Goal: Use online tool/utility: Utilize a website feature to perform a specific function

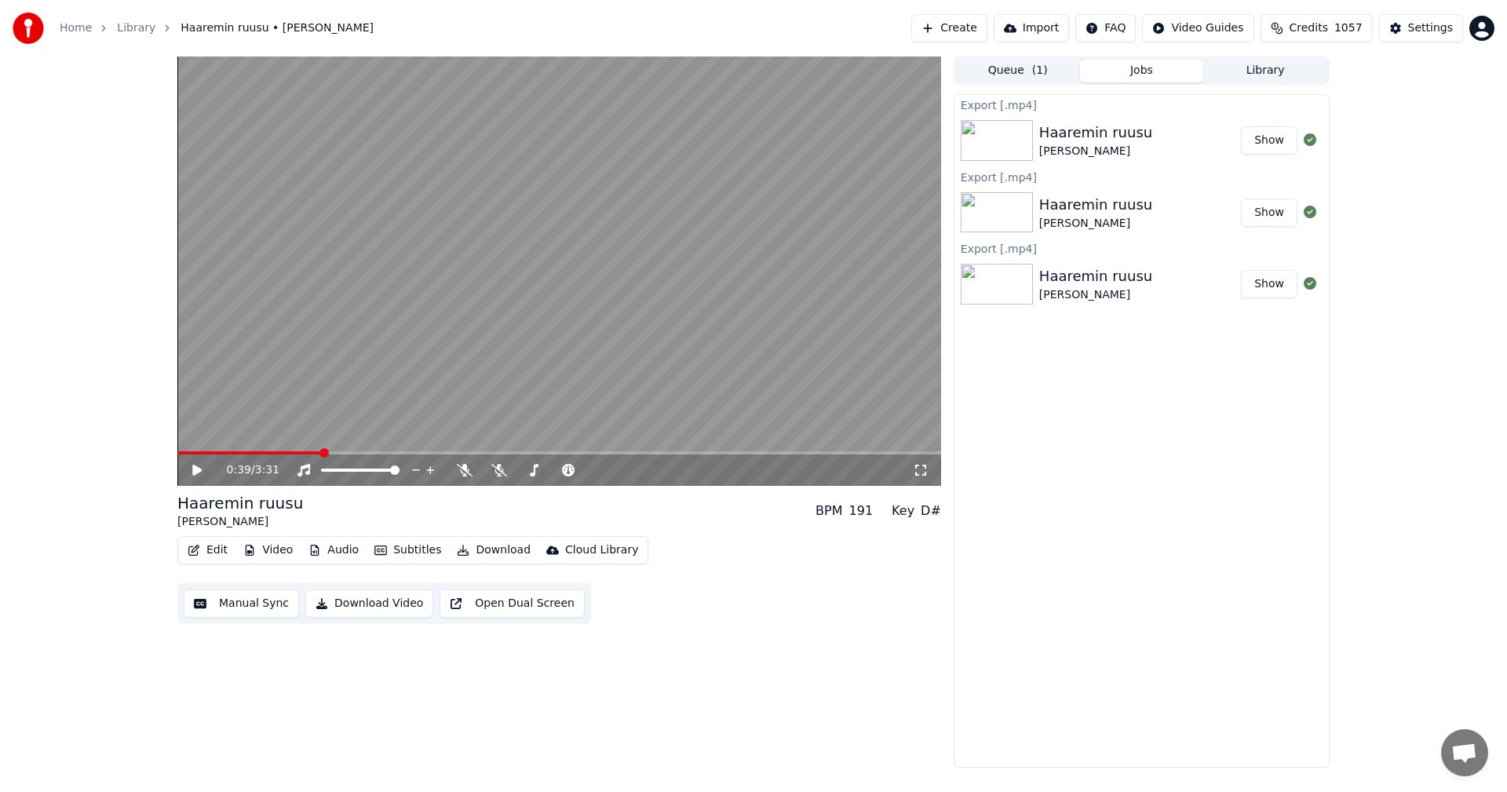
click at [222, 545] on button "Edit" at bounding box center [207, 550] width 53 height 22
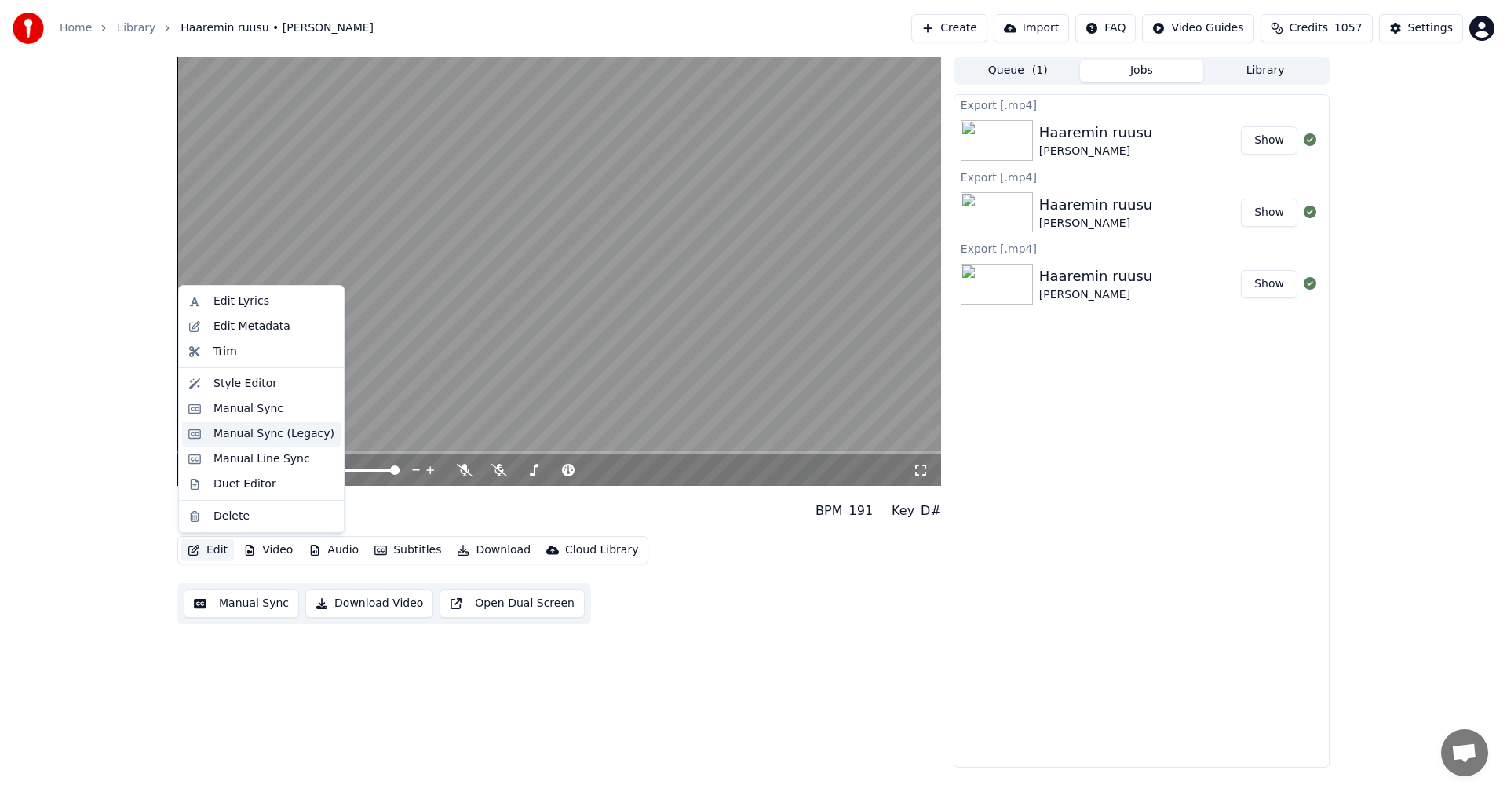
click at [272, 430] on div "Manual Sync (Legacy)" at bounding box center [273, 434] width 121 height 16
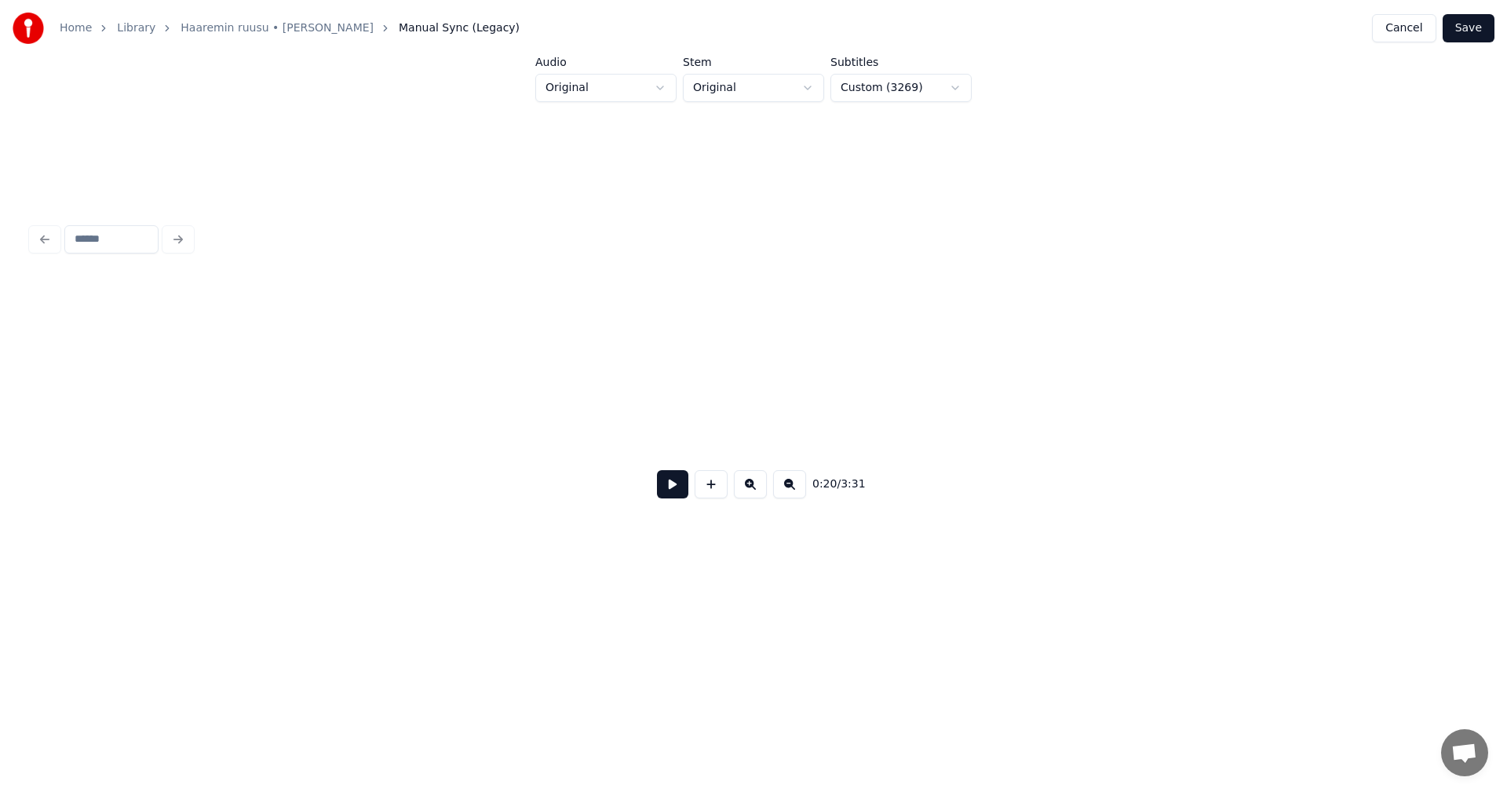
scroll to position [0, 5611]
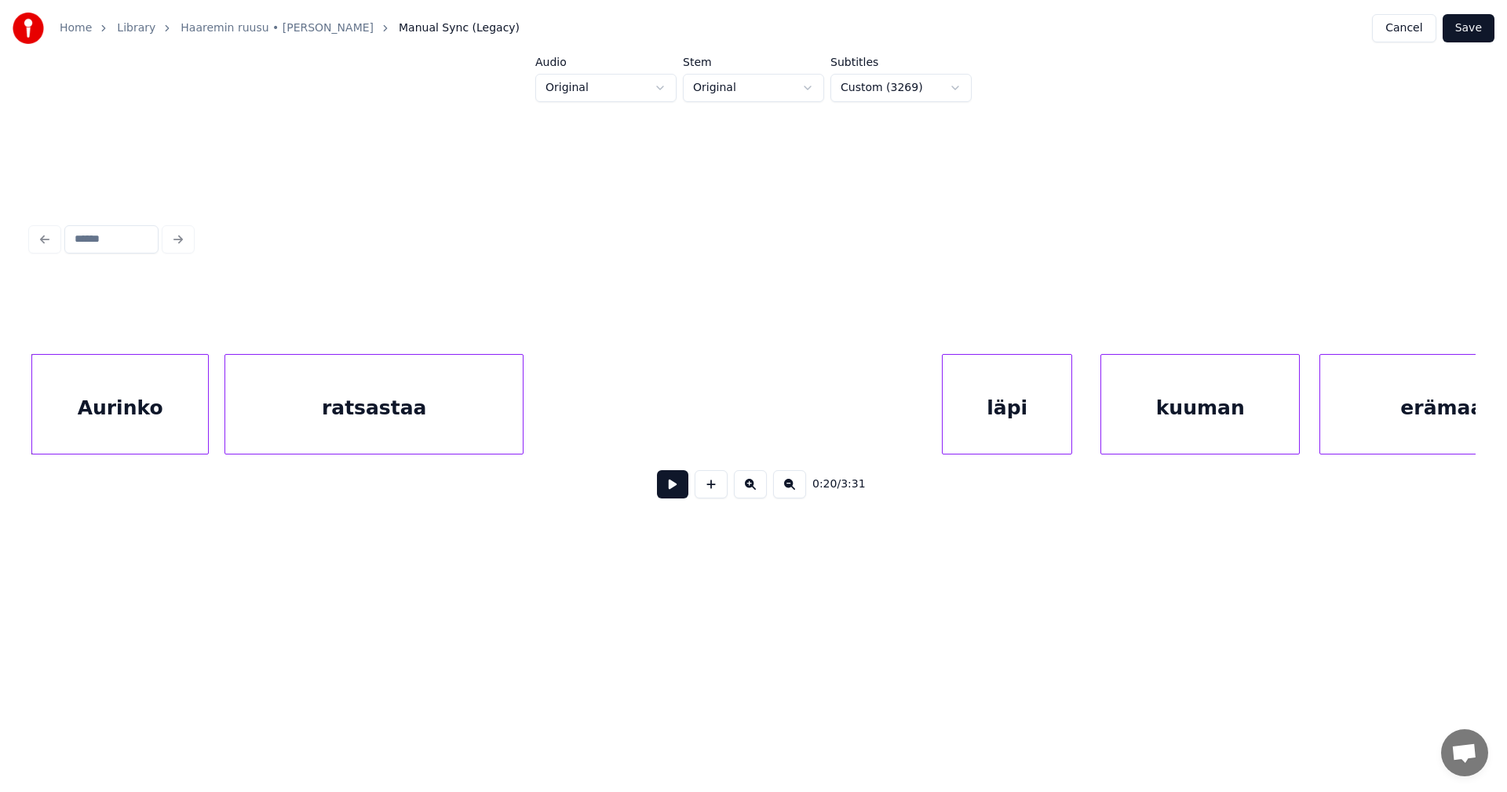
click at [199, 420] on div "Aurinko" at bounding box center [120, 408] width 176 height 107
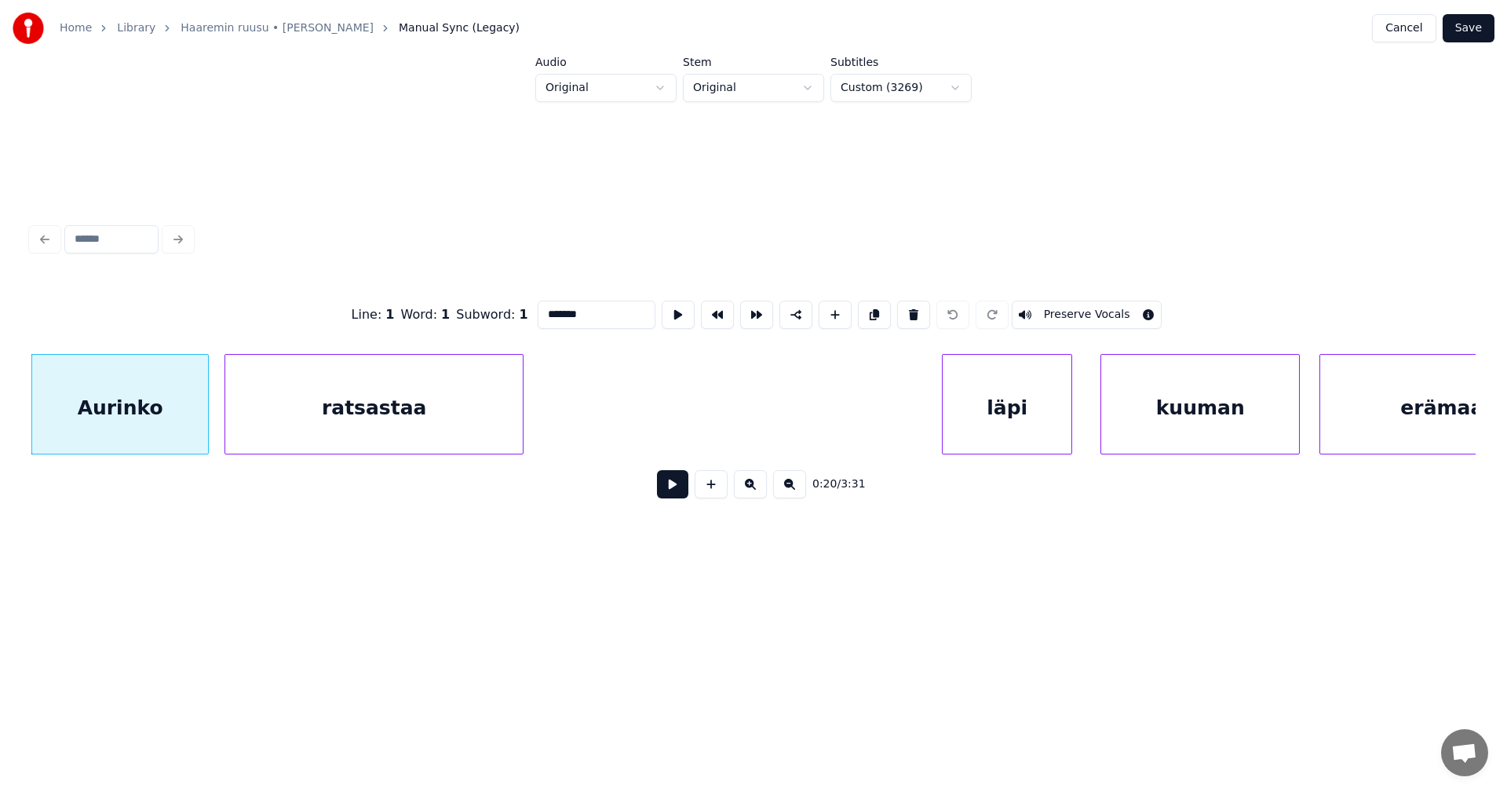
click at [672, 498] on button at bounding box center [672, 484] width 31 height 28
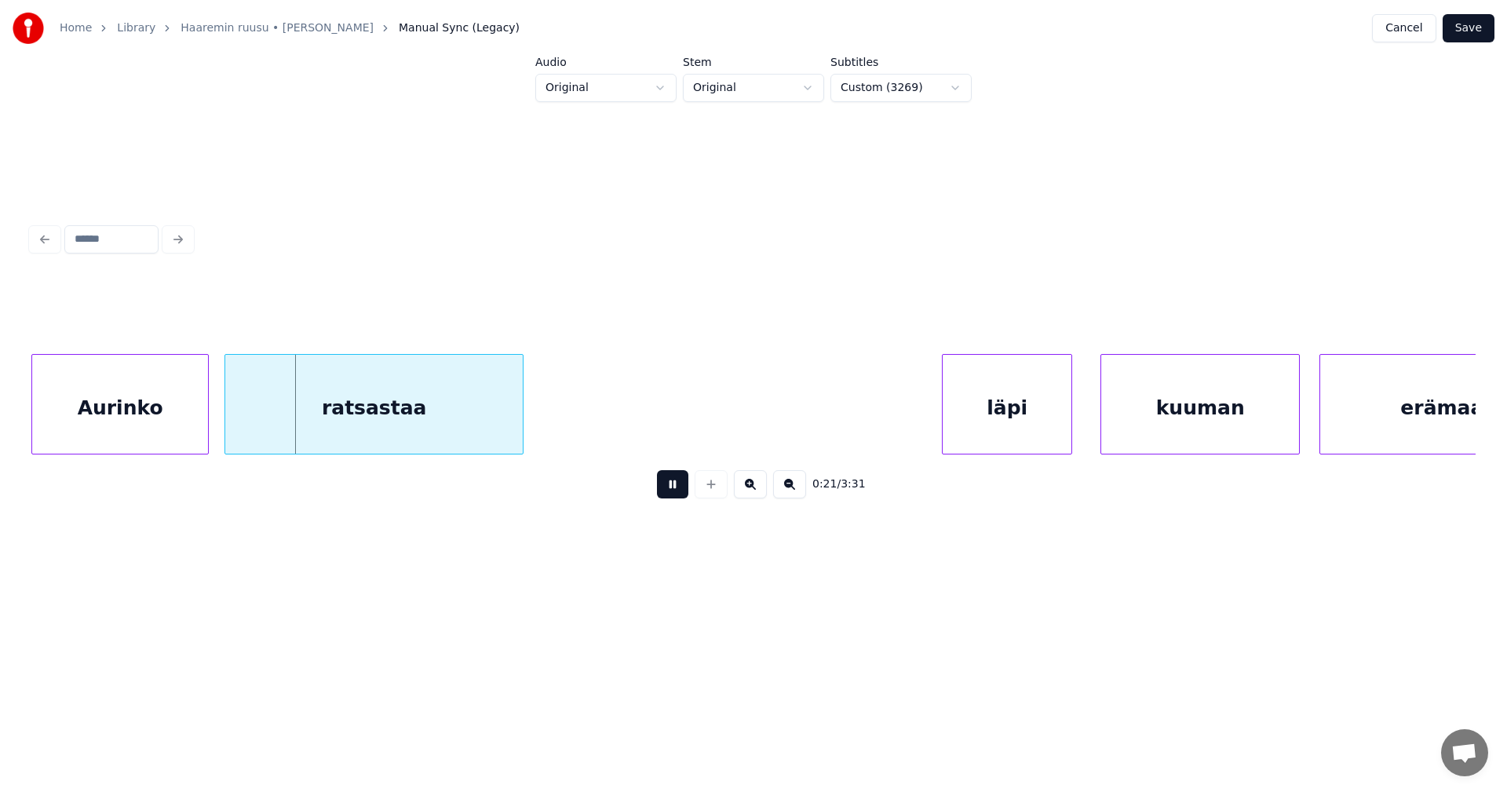
click at [676, 496] on button at bounding box center [672, 484] width 31 height 28
click at [191, 384] on div "Aurinko" at bounding box center [120, 408] width 176 height 107
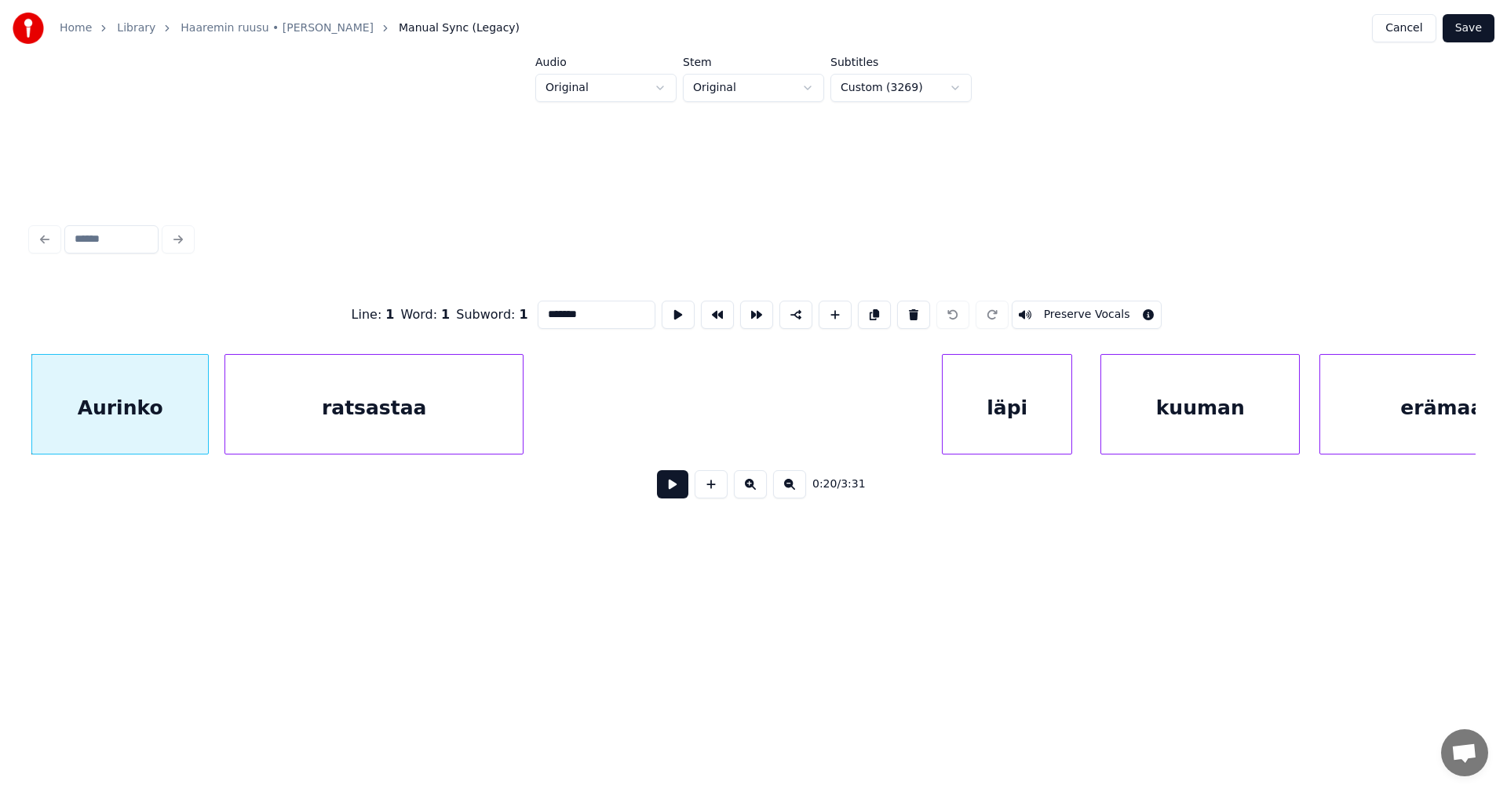
click at [669, 498] on button at bounding box center [672, 484] width 31 height 28
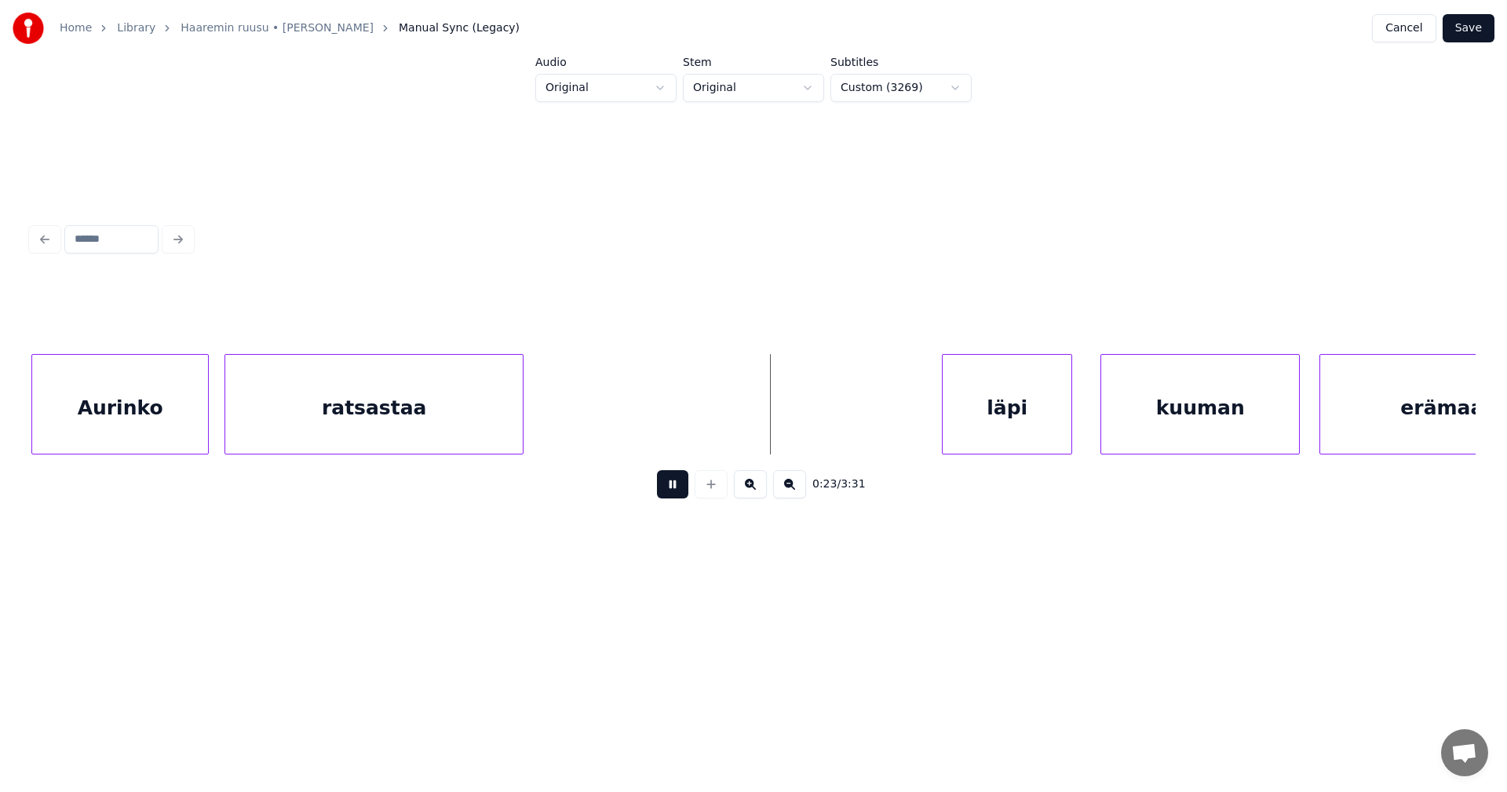
click at [683, 498] on button at bounding box center [672, 484] width 31 height 28
click at [489, 406] on div "ratsastaa" at bounding box center [373, 408] width 297 height 107
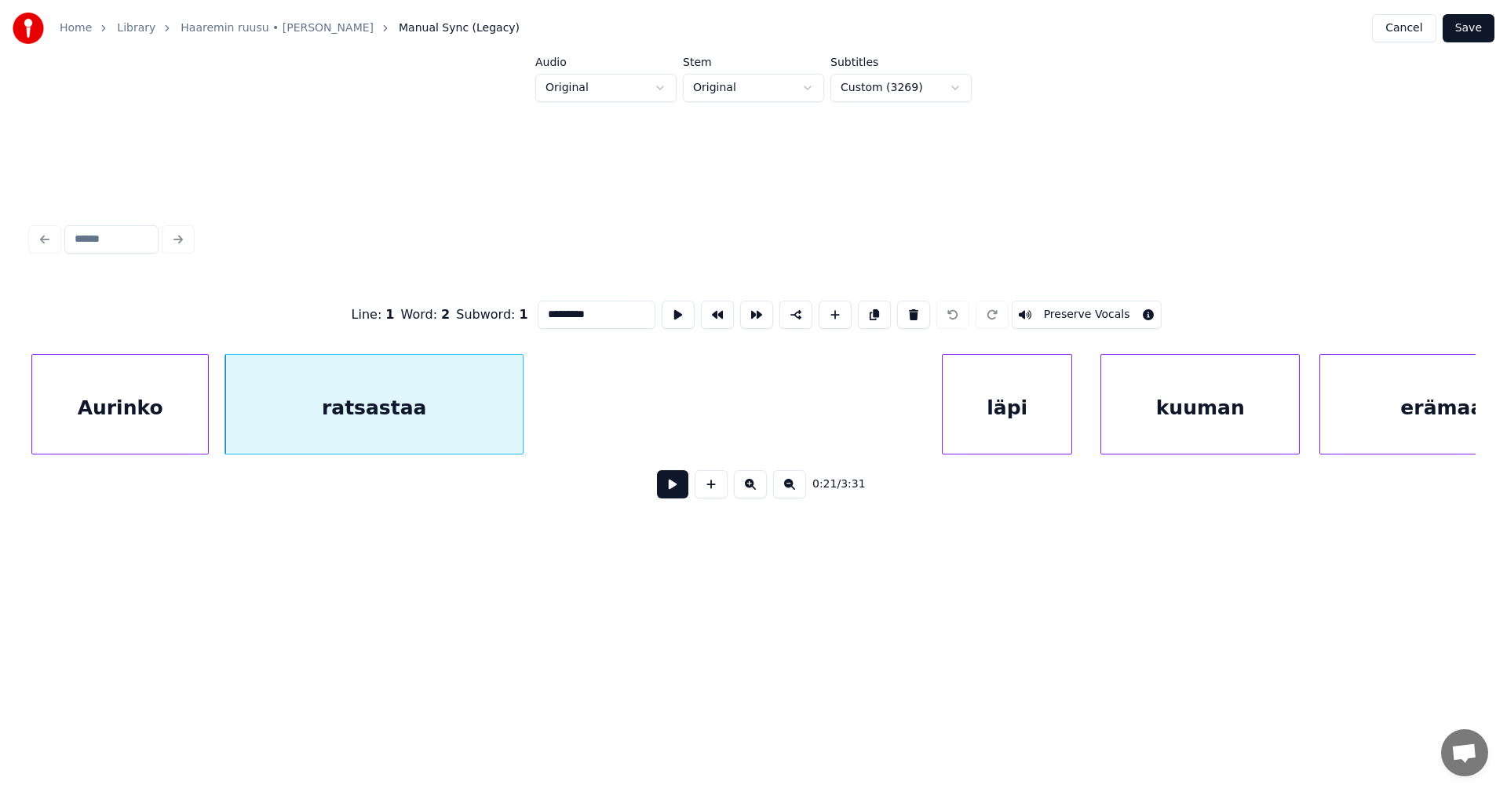
click at [675, 496] on button at bounding box center [672, 484] width 31 height 28
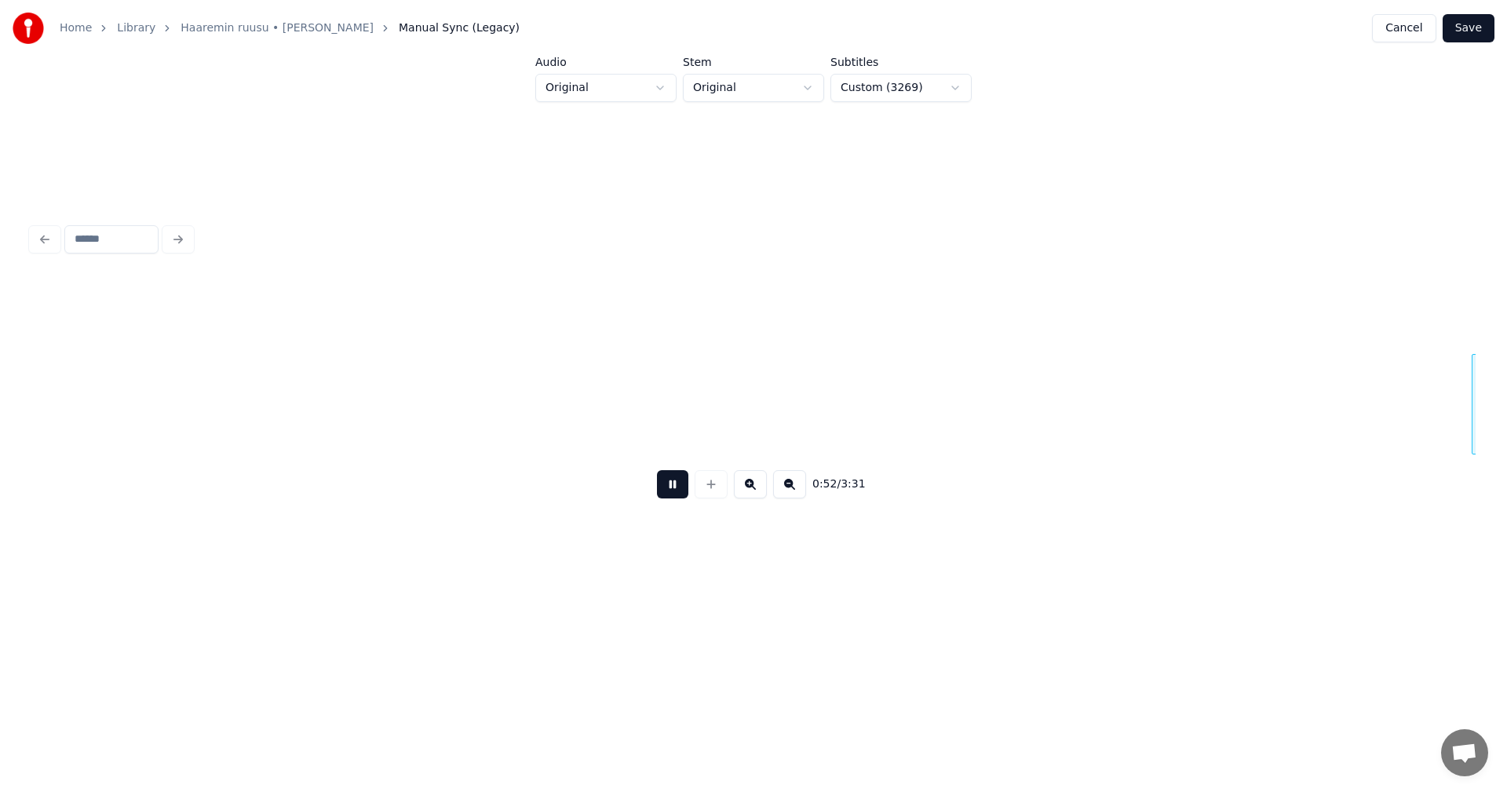
scroll to position [0, 14291]
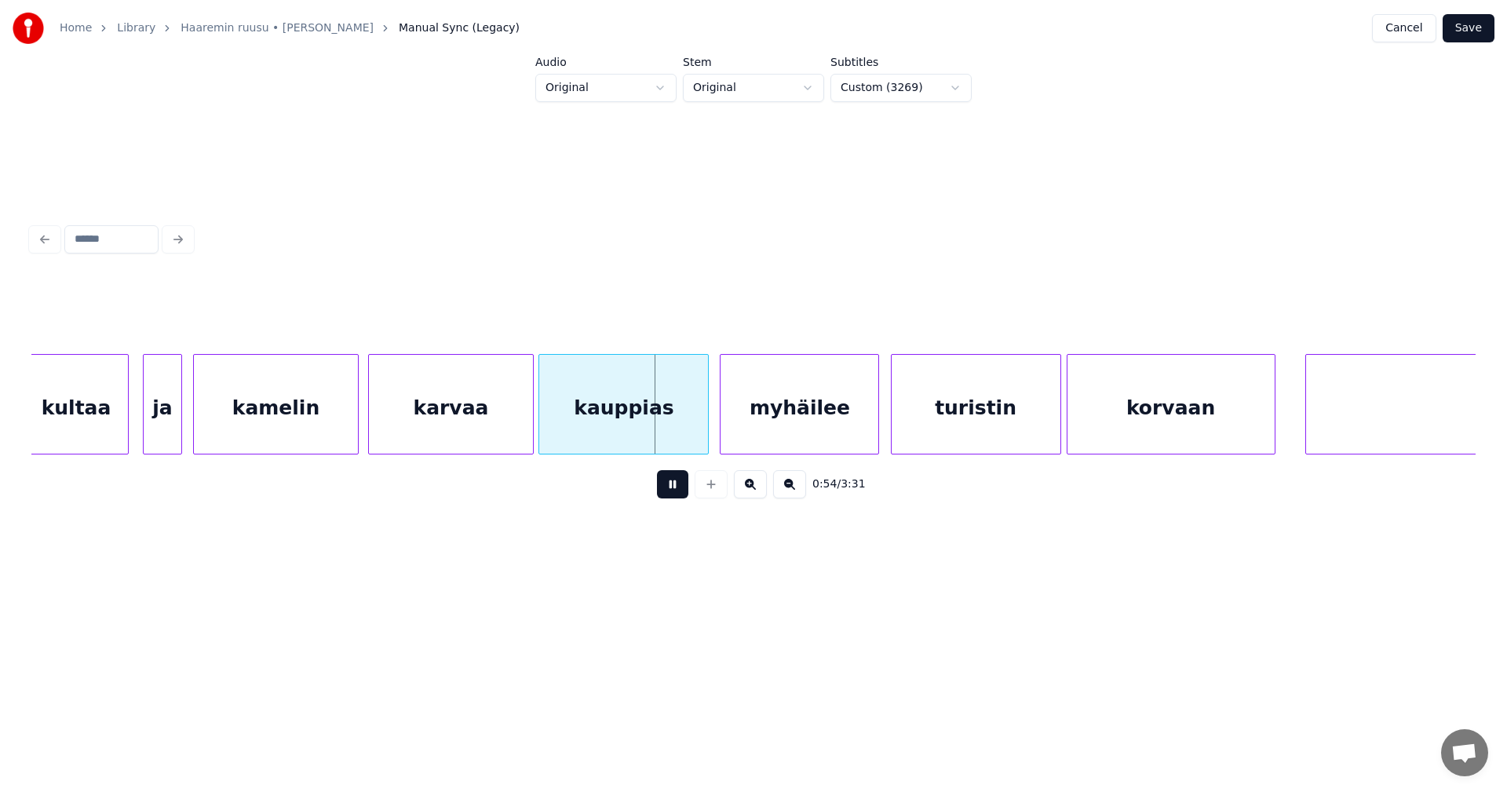
drag, startPoint x: 678, startPoint y: 494, endPoint x: 502, endPoint y: 460, distance: 179.0
click at [676, 494] on button at bounding box center [672, 484] width 31 height 28
click at [115, 410] on div "kultaa" at bounding box center [76, 408] width 103 height 107
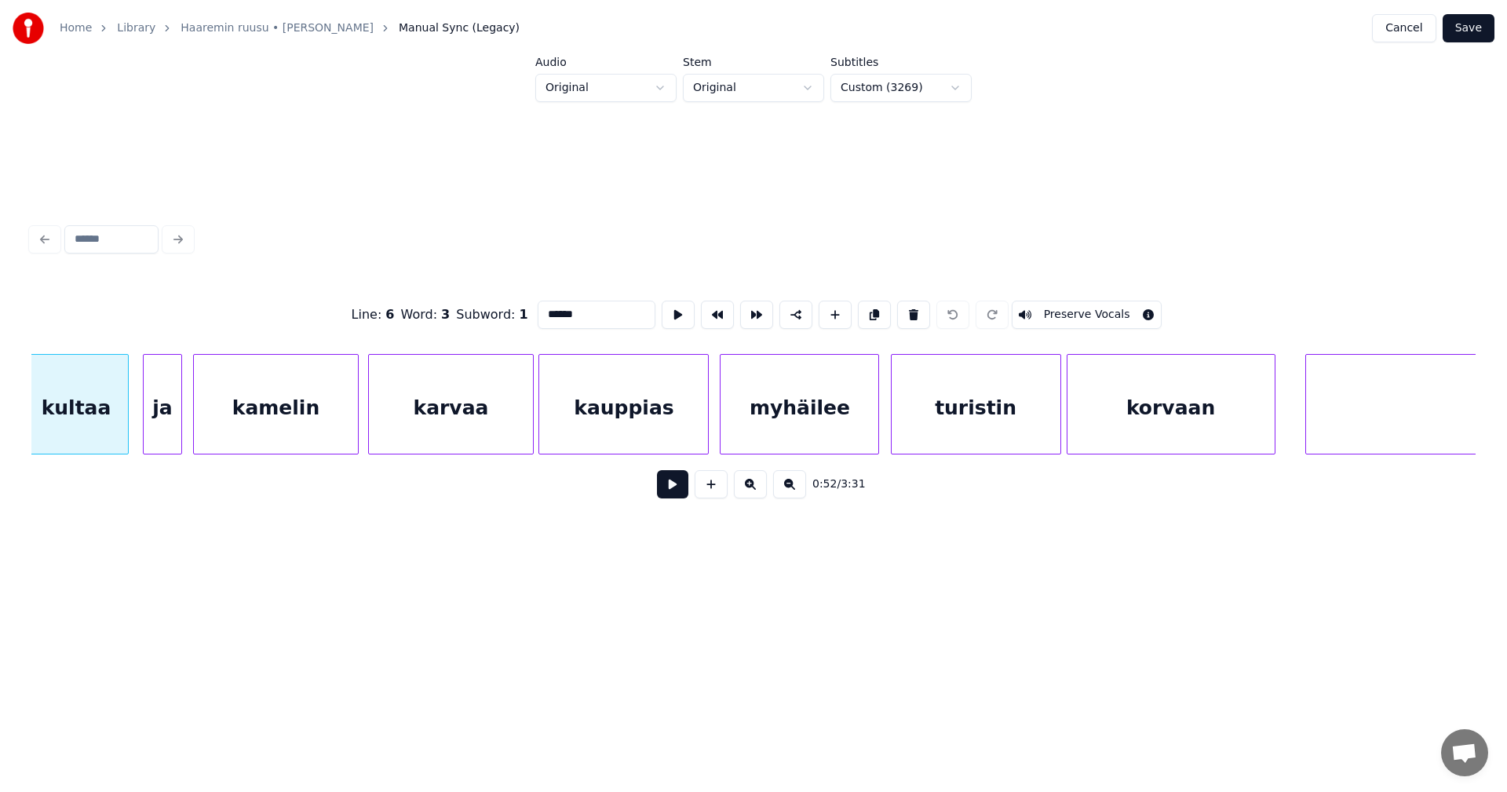
scroll to position [0, 14283]
click at [675, 498] on button at bounding box center [672, 484] width 31 height 28
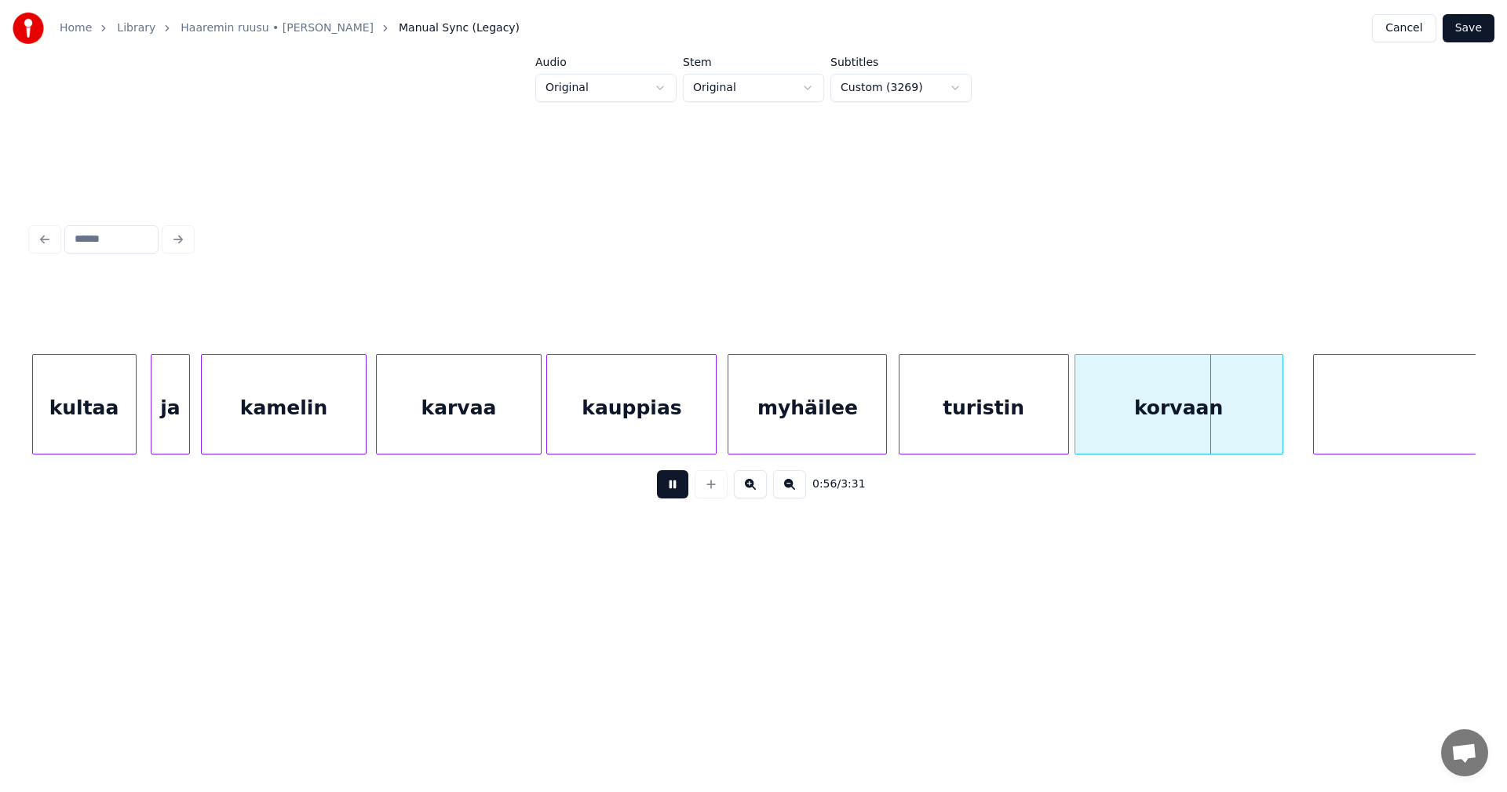
click at [682, 495] on button at bounding box center [672, 484] width 31 height 28
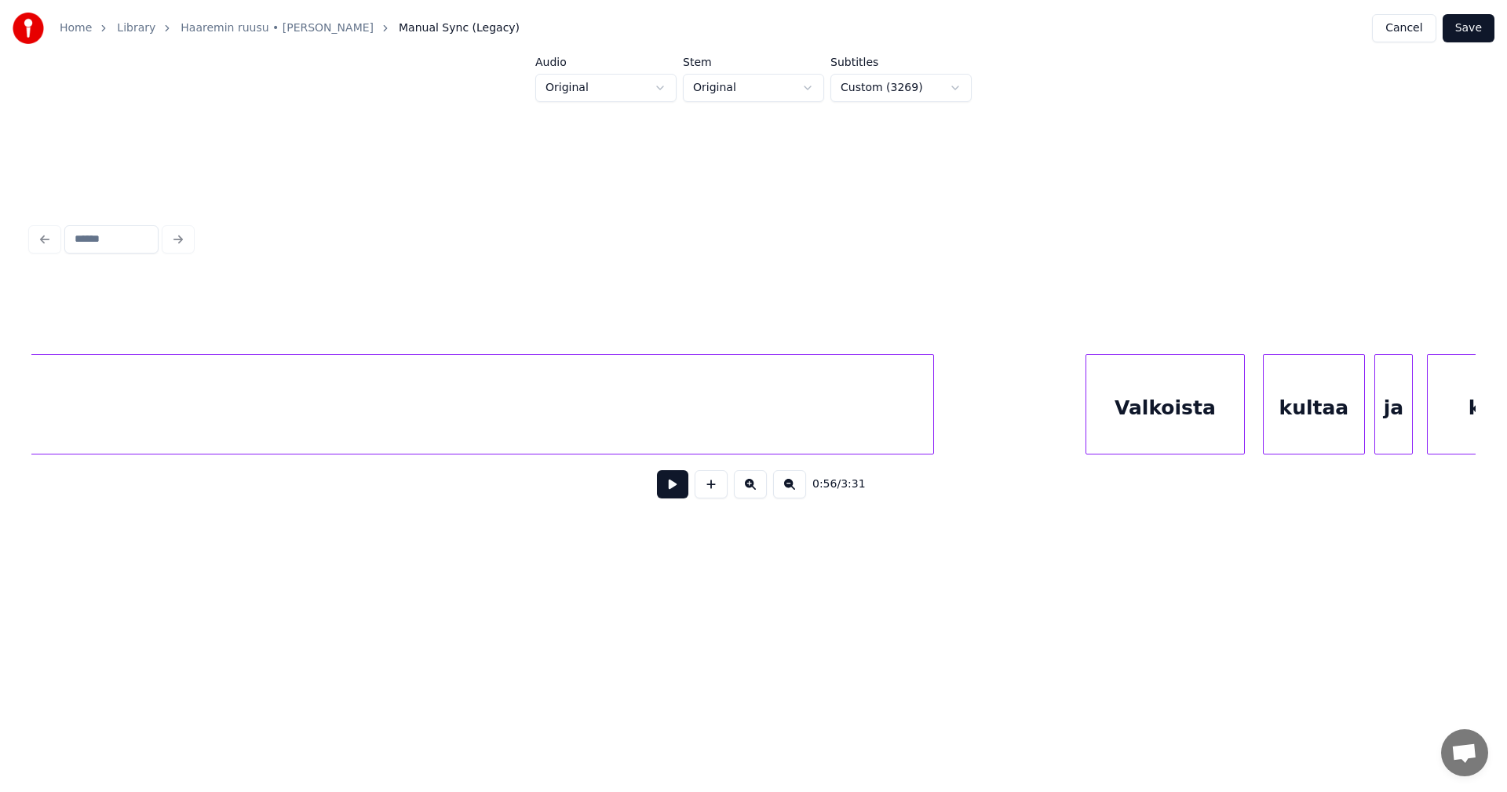
scroll to position [0, 54516]
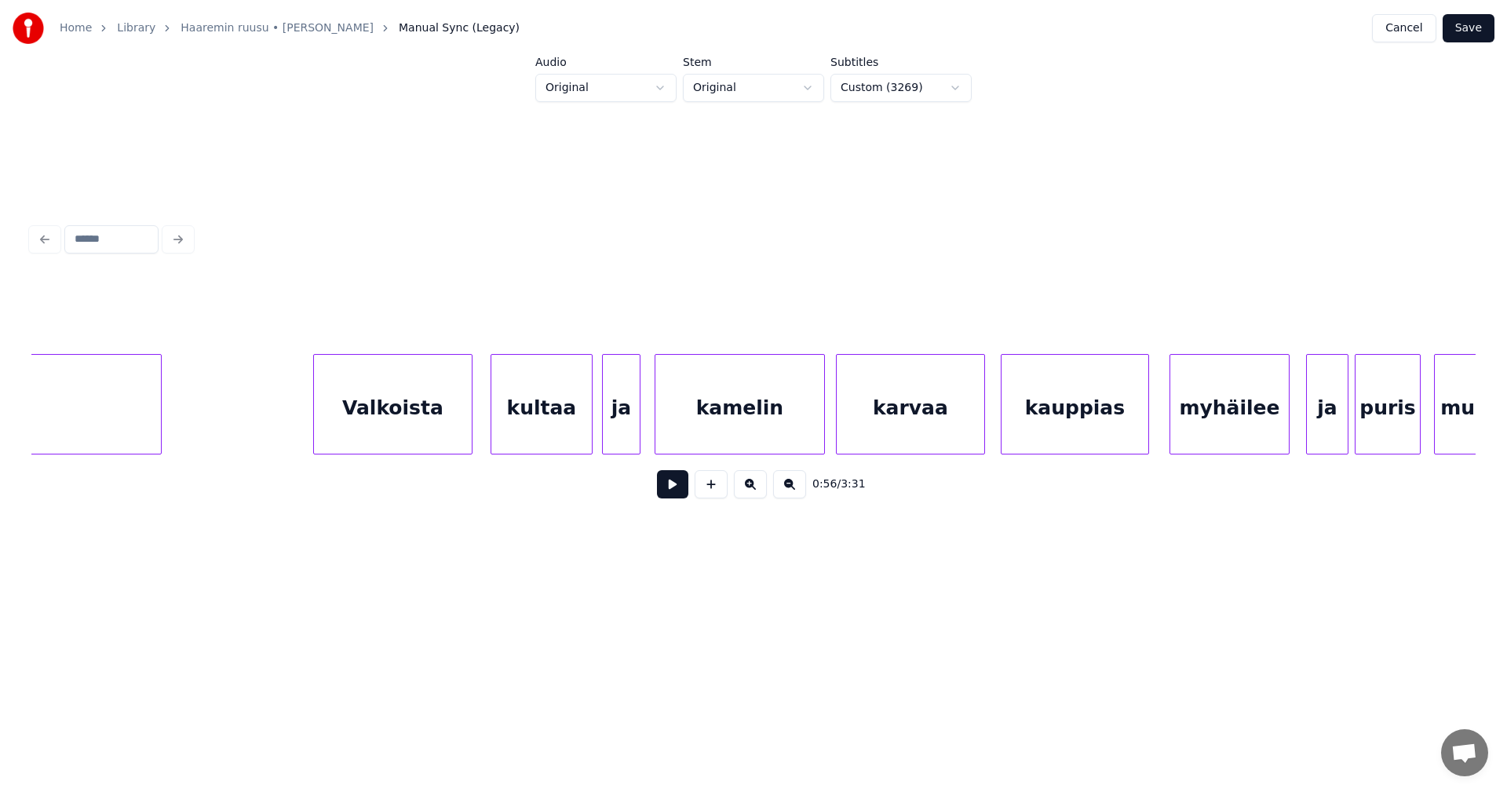
click at [1074, 421] on div "kauppias" at bounding box center [1074, 408] width 147 height 107
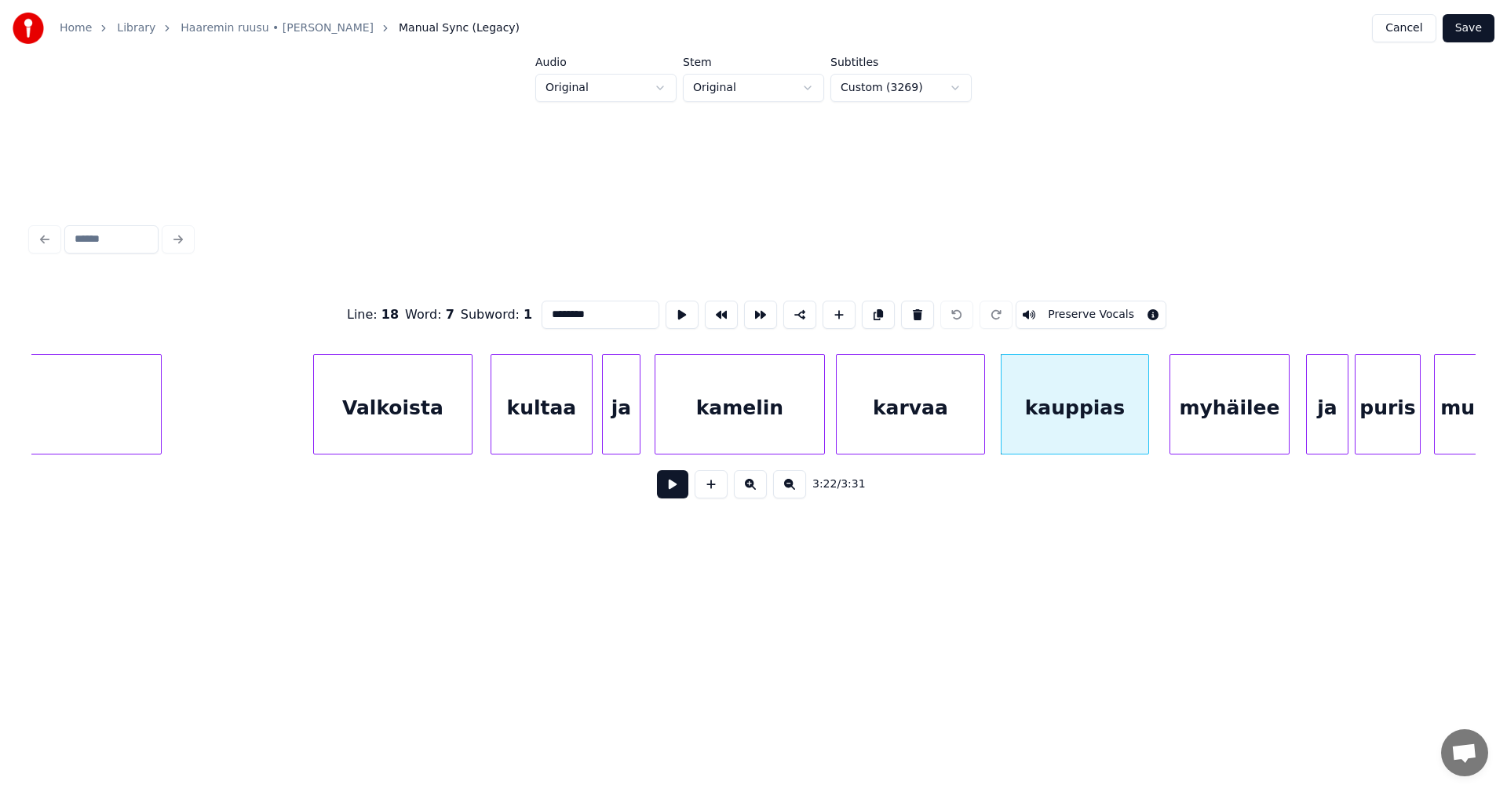
click at [675, 490] on button at bounding box center [672, 484] width 31 height 28
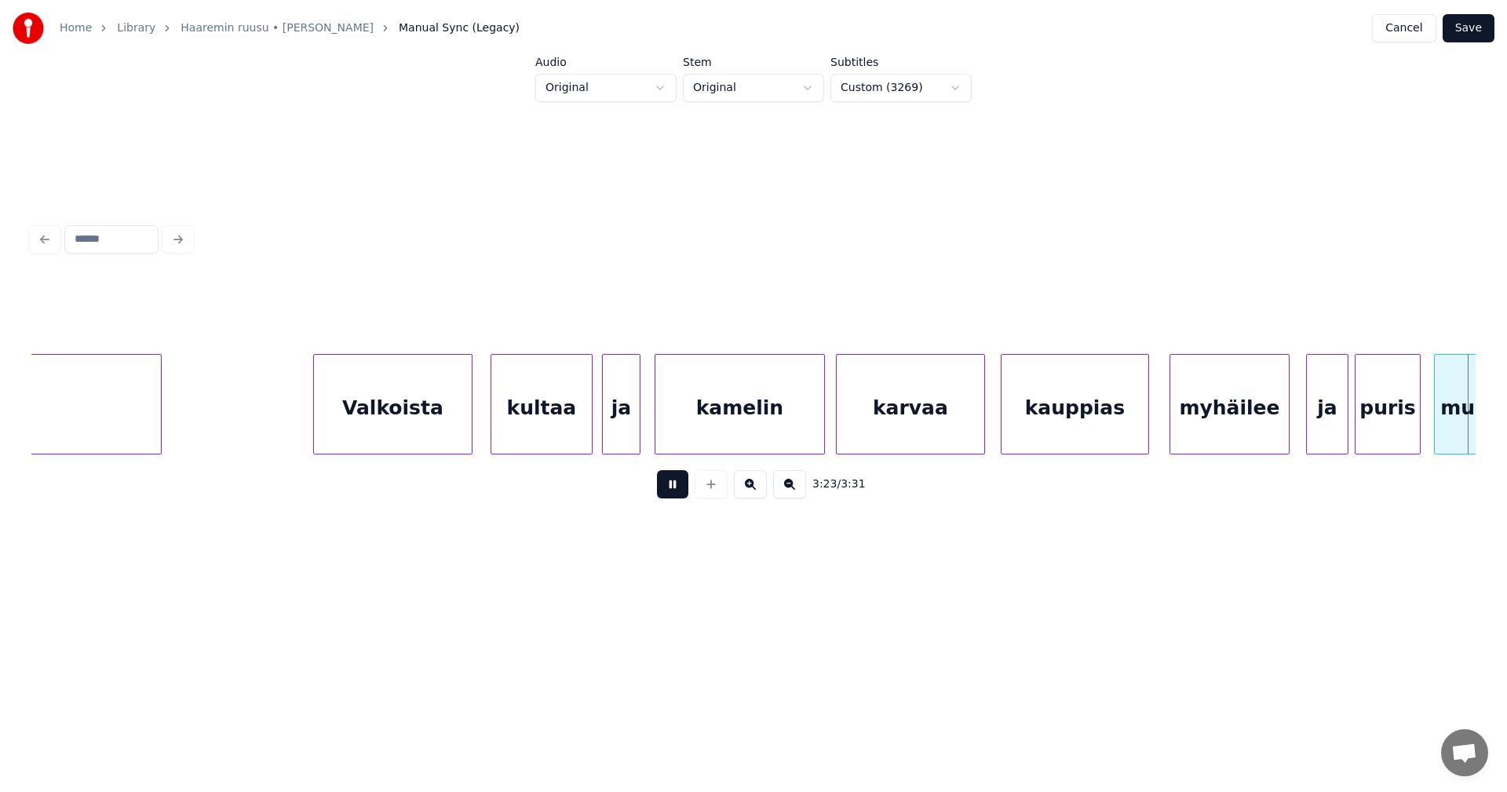
scroll to position [0, 55961]
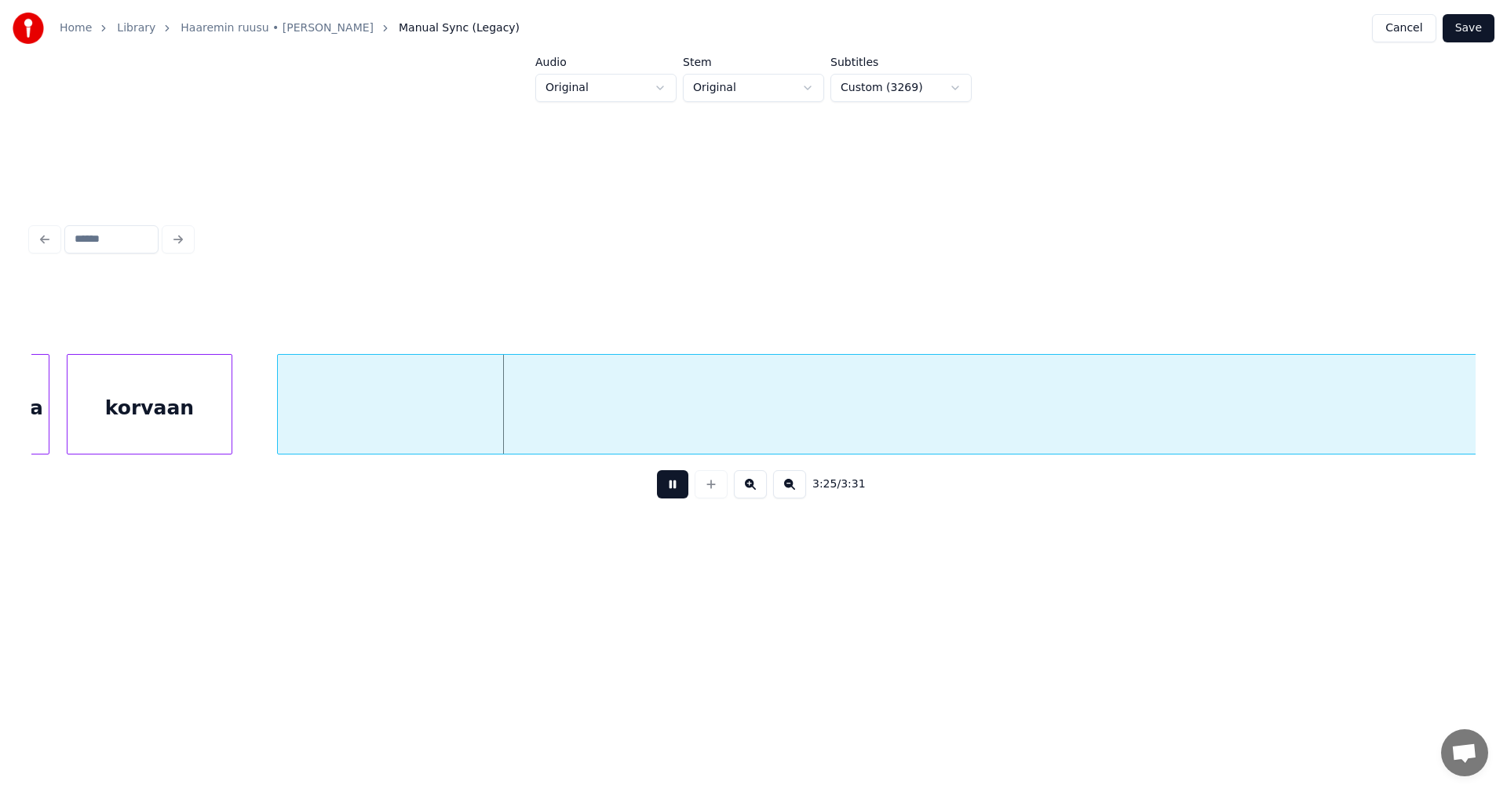
click at [679, 490] on button at bounding box center [672, 484] width 31 height 28
click at [1416, 31] on button "Cancel" at bounding box center [1404, 28] width 64 height 28
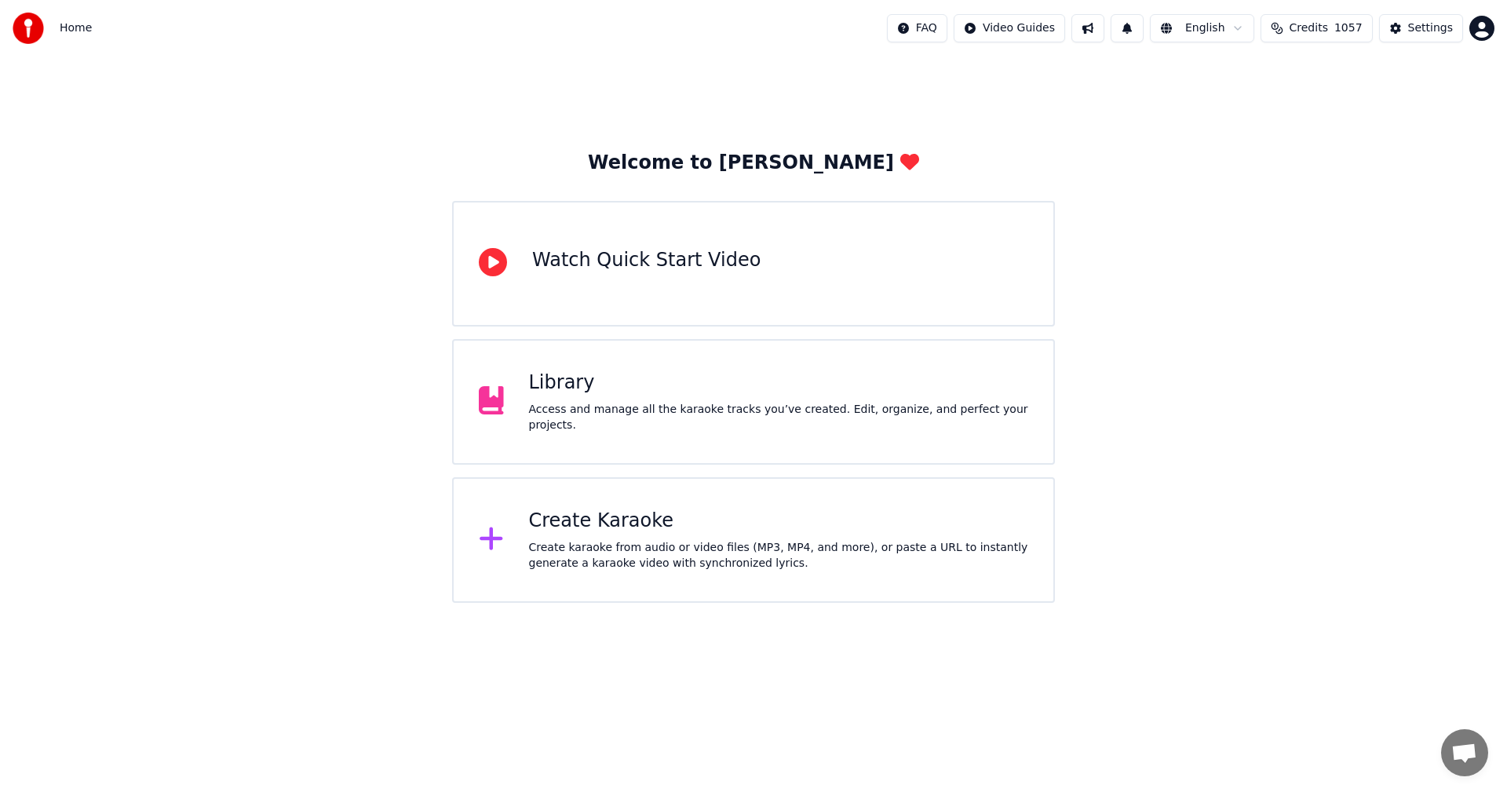
click at [585, 388] on div "Library" at bounding box center [779, 382] width 500 height 25
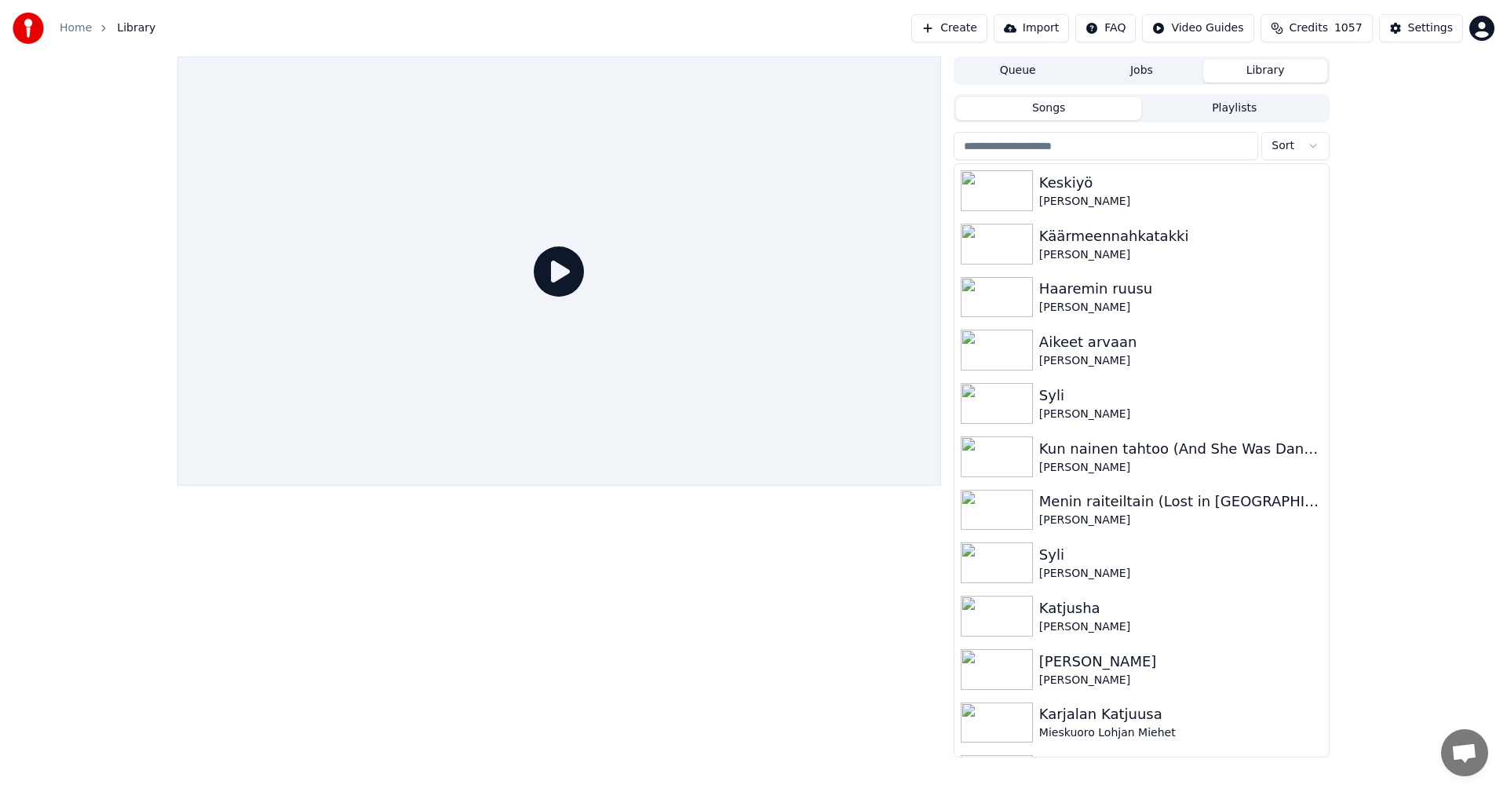
drag, startPoint x: 1011, startPoint y: 144, endPoint x: 1102, endPoint y: 122, distance: 93.1
click at [1013, 143] on input "search" at bounding box center [1105, 146] width 304 height 28
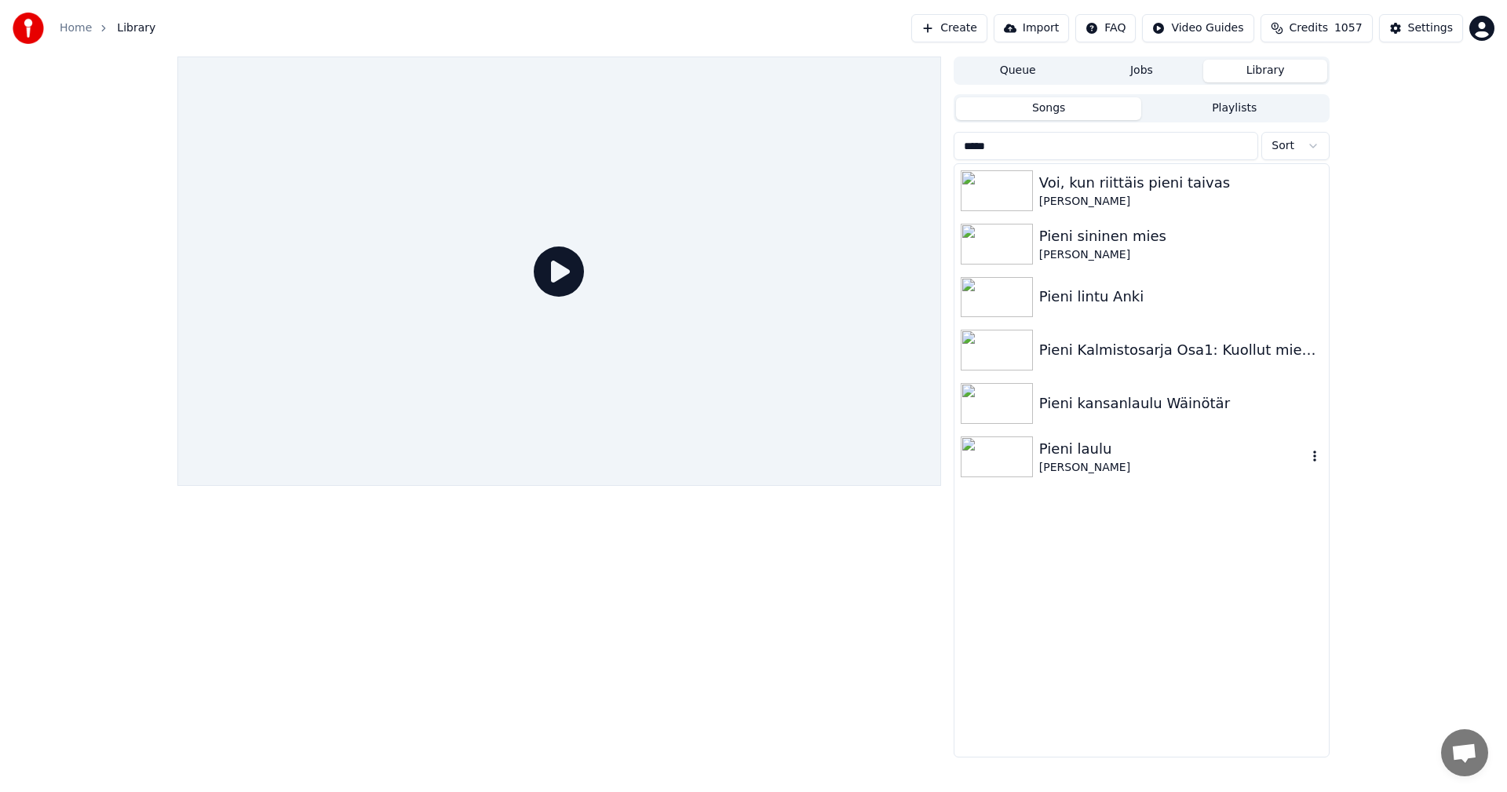
type input "*****"
click at [989, 457] on img at bounding box center [996, 456] width 72 height 41
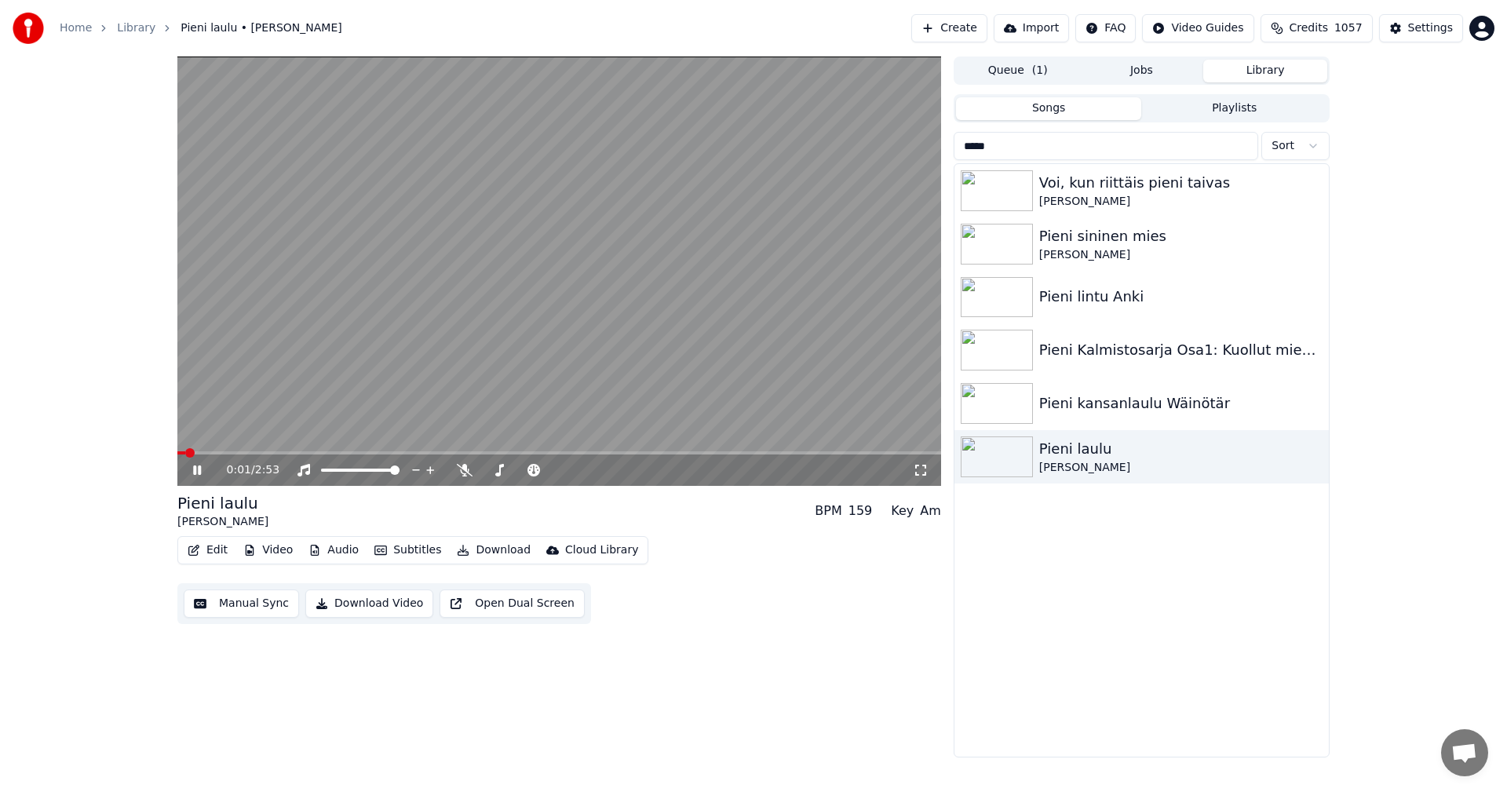
click at [280, 450] on video at bounding box center [559, 270] width 764 height 429
click at [280, 453] on span at bounding box center [559, 452] width 764 height 3
click at [195, 475] on icon at bounding box center [196, 470] width 9 height 11
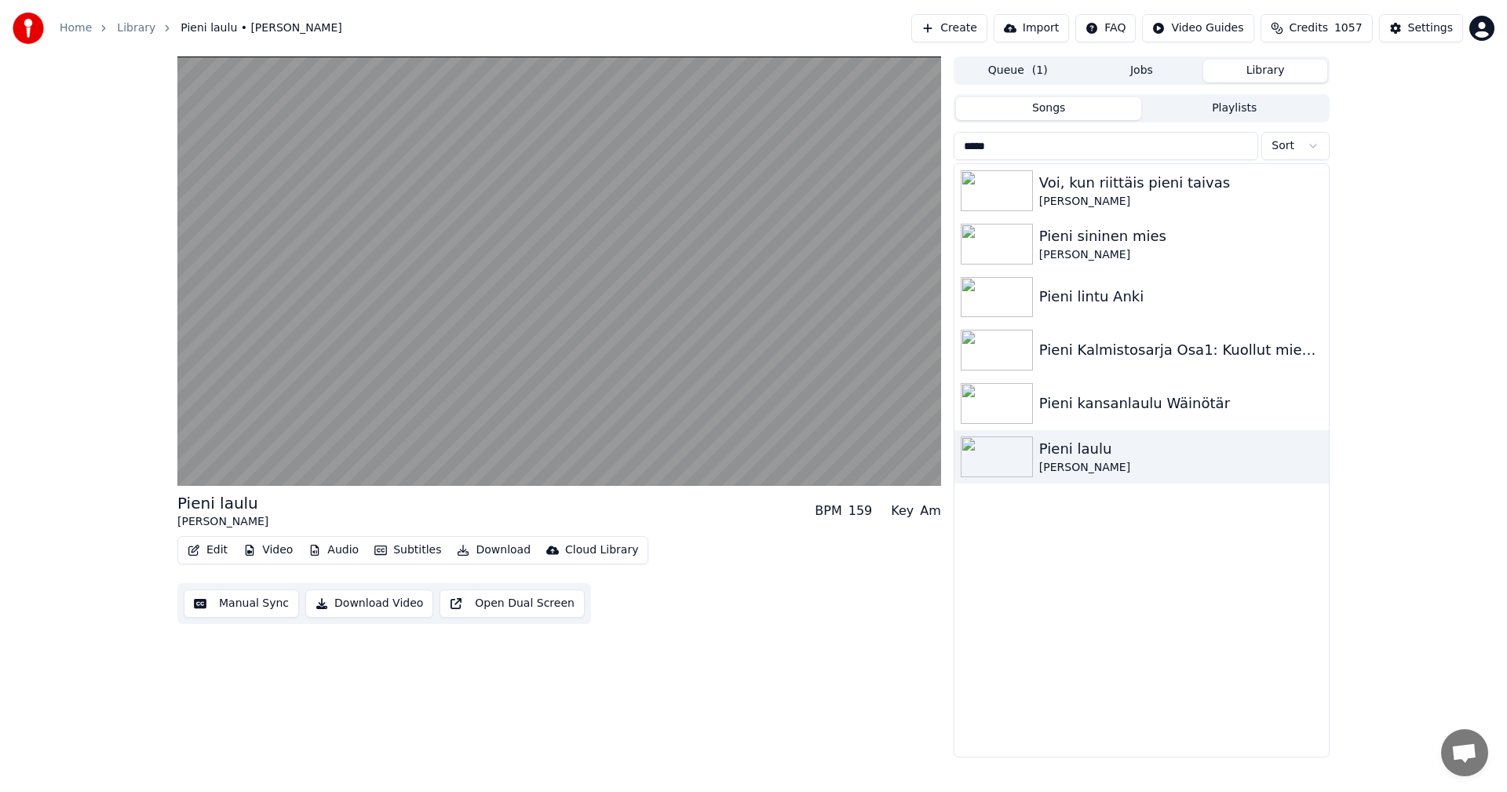
click at [432, 546] on button "Subtitles" at bounding box center [407, 550] width 79 height 22
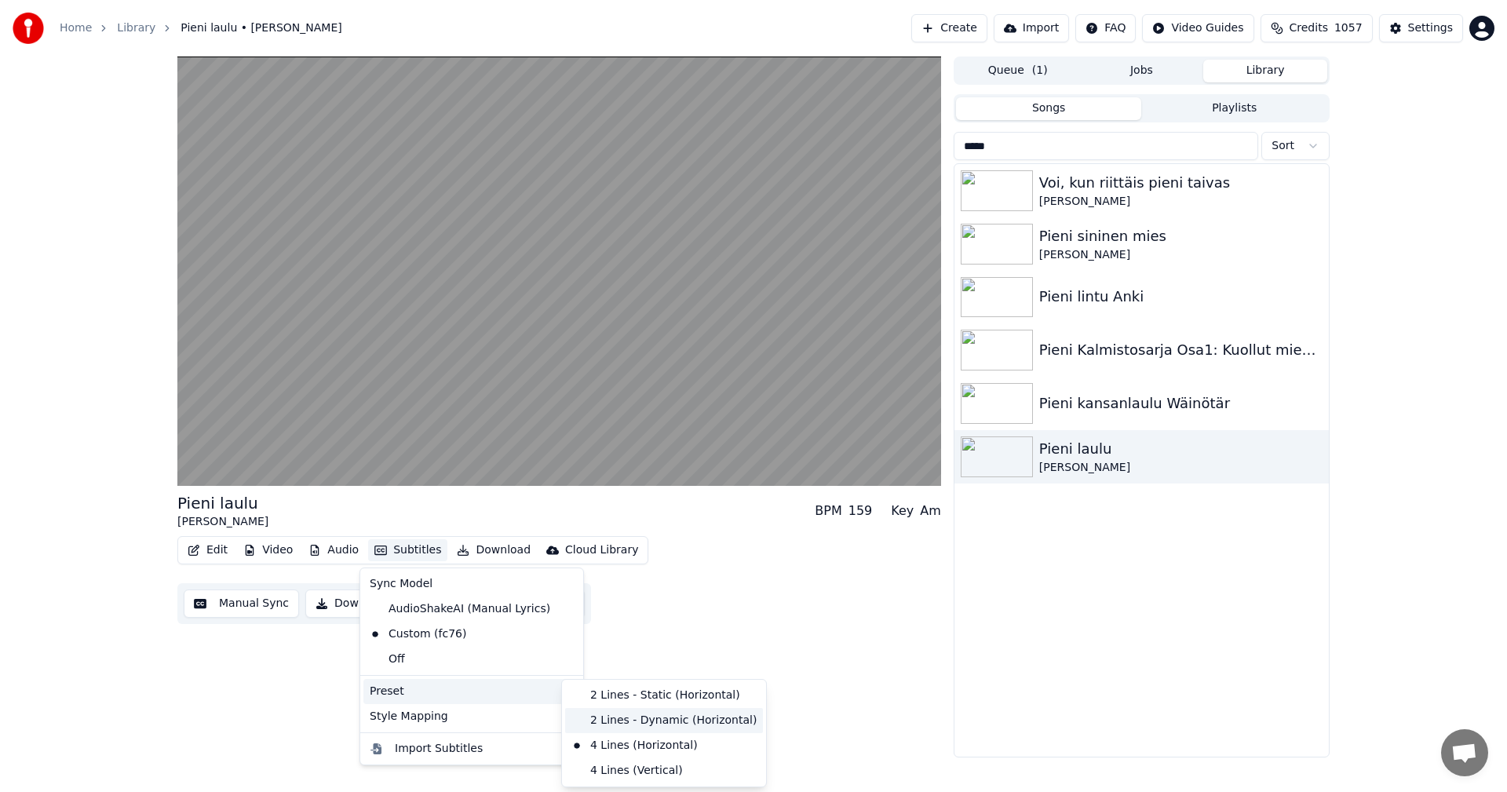
click at [622, 719] on div "2 Lines - Dynamic (Horizontal)" at bounding box center [664, 720] width 198 height 25
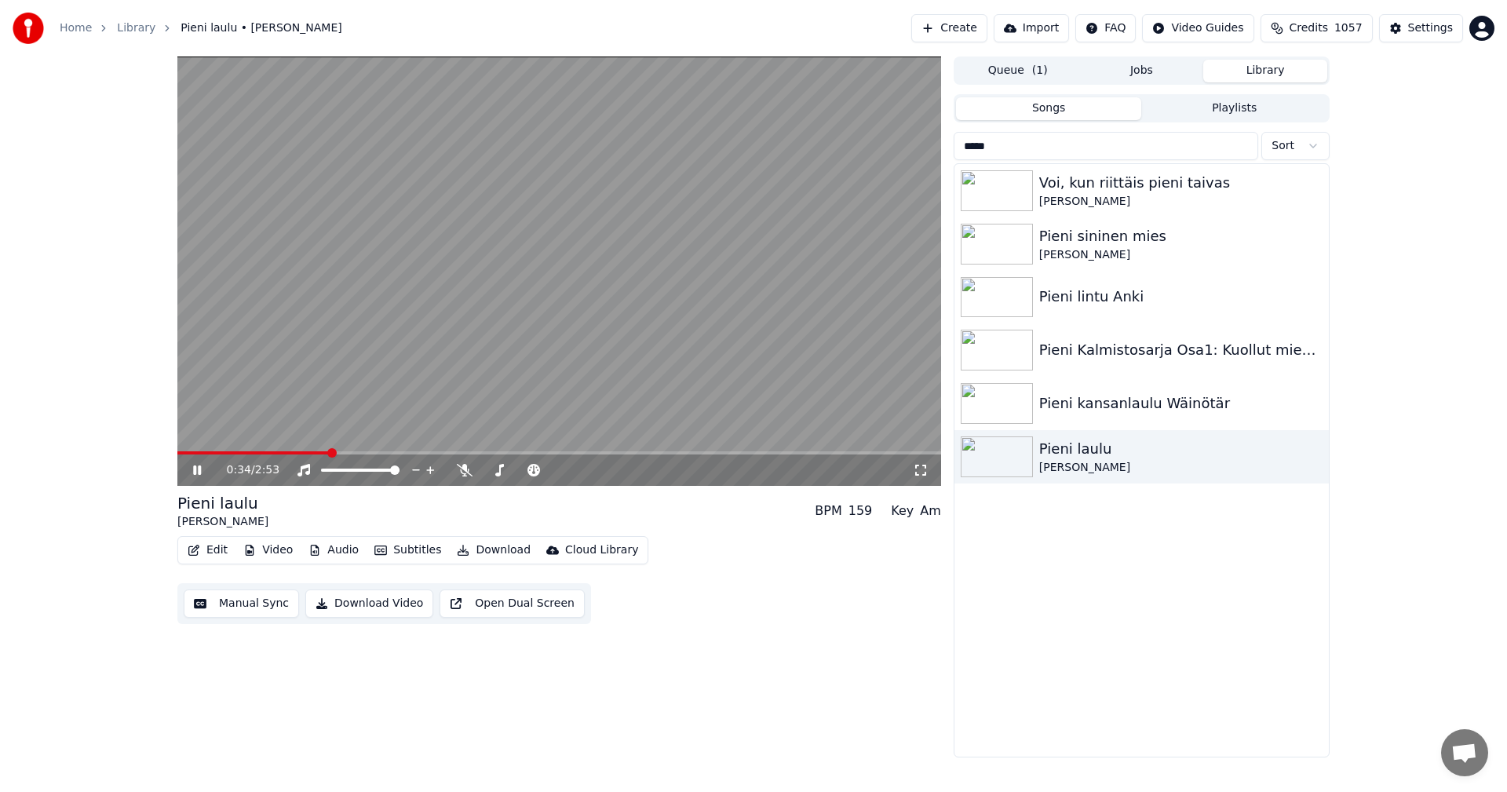
click at [201, 453] on span at bounding box center [253, 452] width 152 height 3
click at [231, 453] on span at bounding box center [559, 452] width 764 height 3
click at [257, 453] on span at bounding box center [559, 452] width 764 height 3
click at [283, 454] on span at bounding box center [559, 452] width 764 height 3
click at [264, 453] on span at bounding box center [235, 452] width 116 height 3
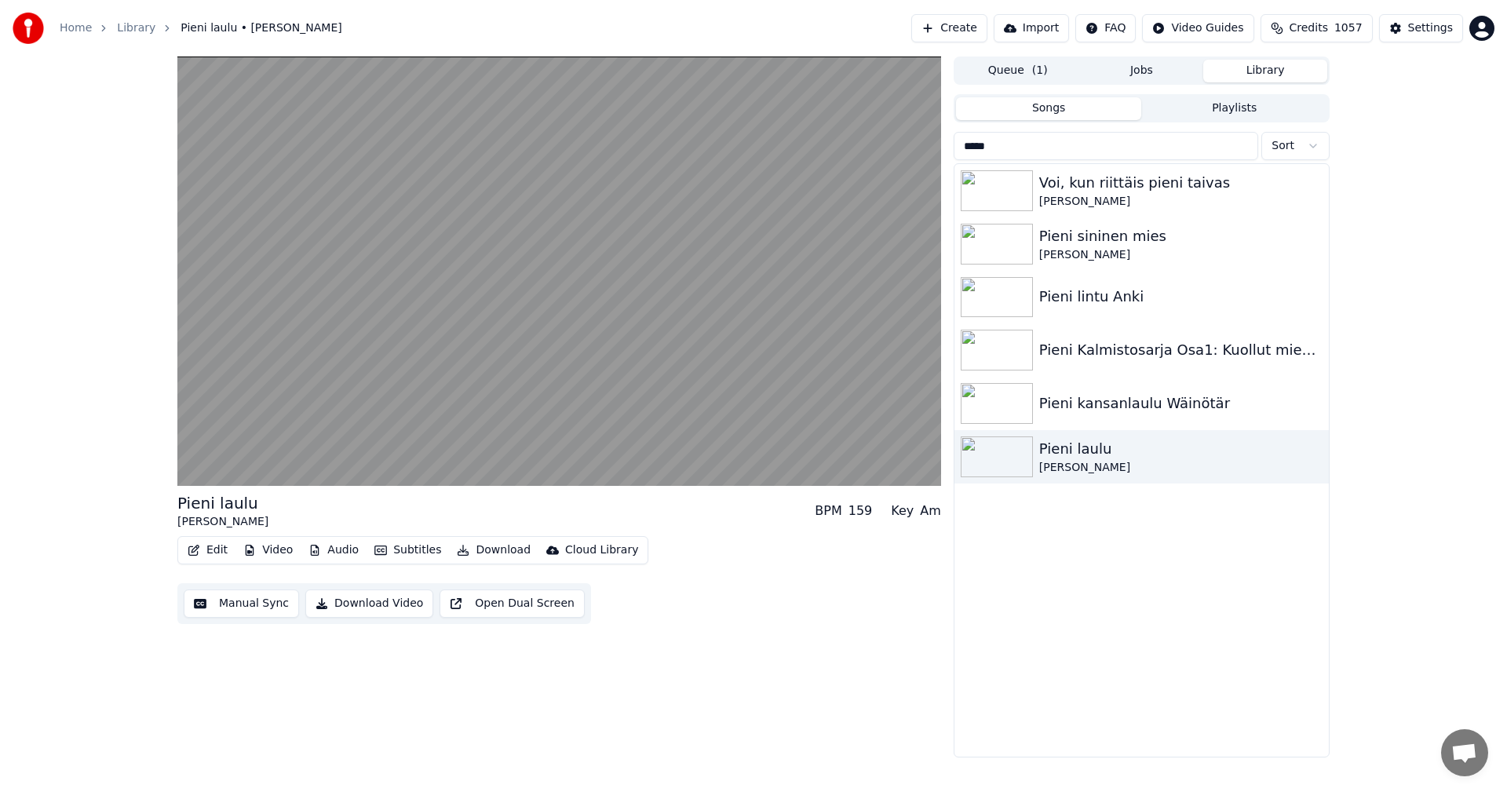
click at [82, 378] on div "Pieni laulu Anneli Sari BPM 159 Key Am Edit Video Audio Subtitles Download Clou…" at bounding box center [753, 406] width 1507 height 701
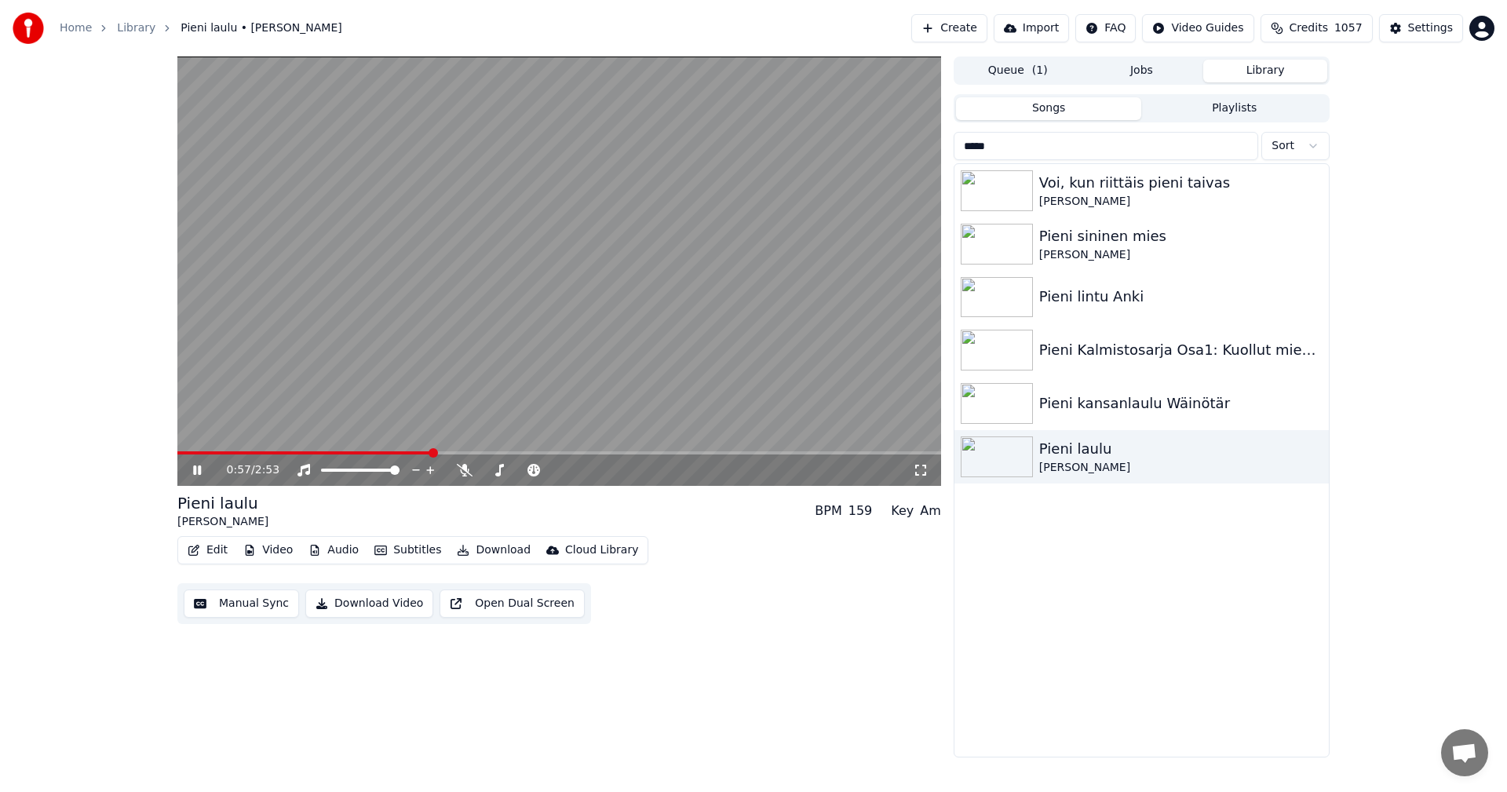
click at [196, 470] on icon at bounding box center [197, 469] width 8 height 9
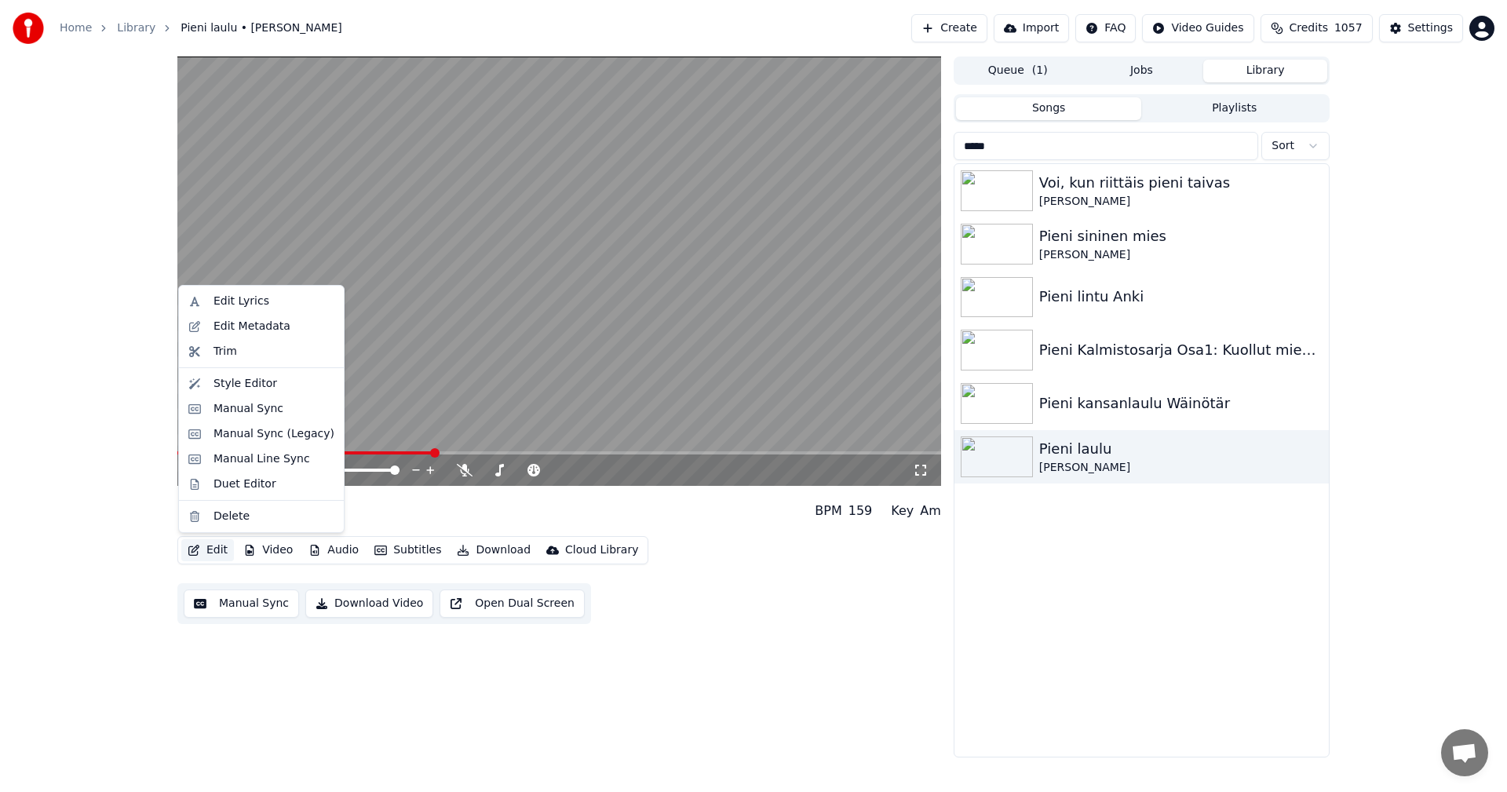
click at [202, 555] on button "Edit" at bounding box center [207, 550] width 53 height 22
click at [261, 301] on div "Edit Lyrics" at bounding box center [241, 301] width 56 height 16
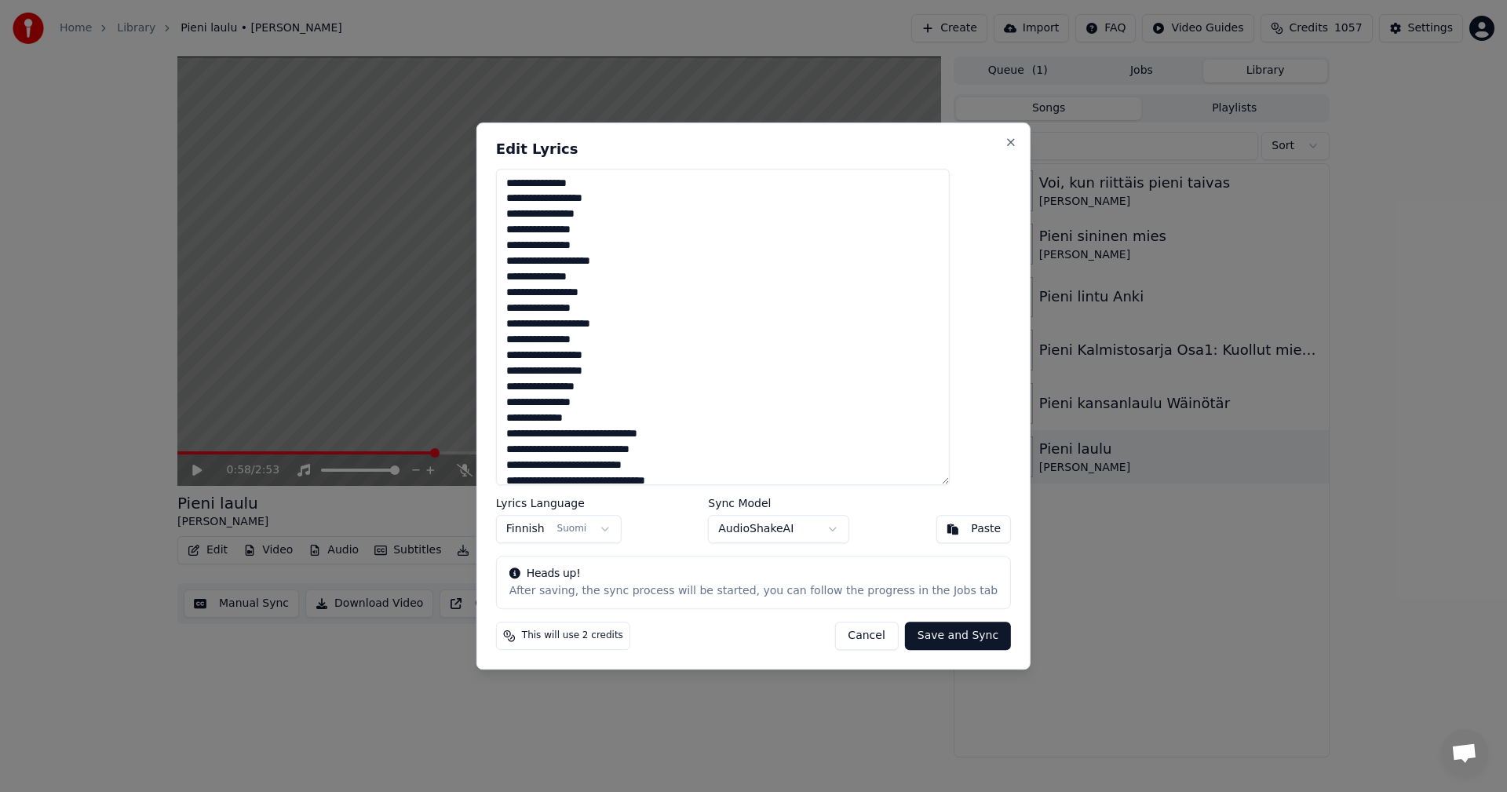
drag, startPoint x: 863, startPoint y: 639, endPoint x: 853, endPoint y: 636, distance: 10.7
click at [862, 638] on button "Cancel" at bounding box center [866, 635] width 64 height 28
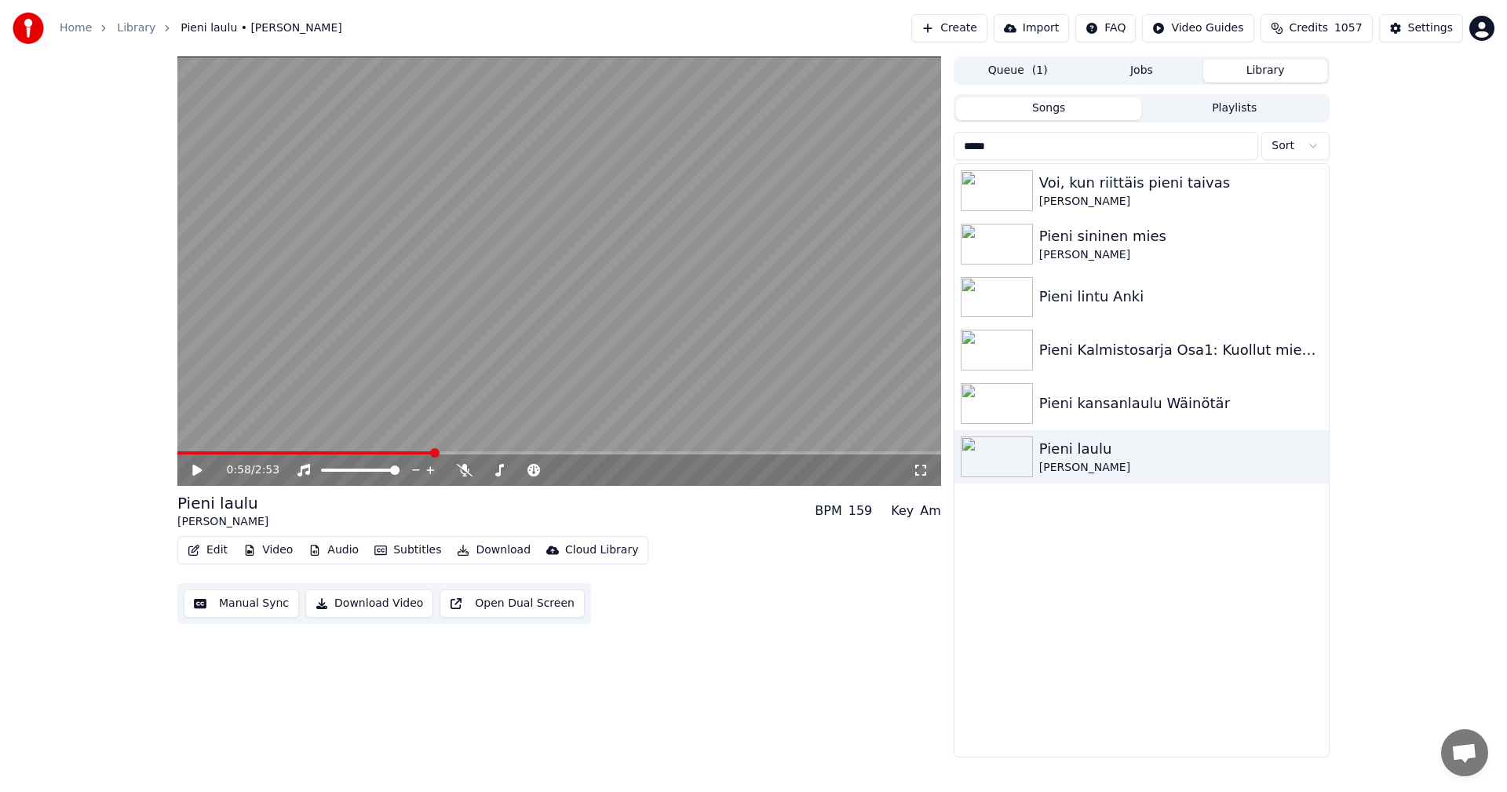
click at [200, 470] on icon at bounding box center [196, 470] width 9 height 11
click at [202, 472] on icon at bounding box center [208, 470] width 37 height 13
click at [219, 544] on button "Edit" at bounding box center [207, 550] width 53 height 22
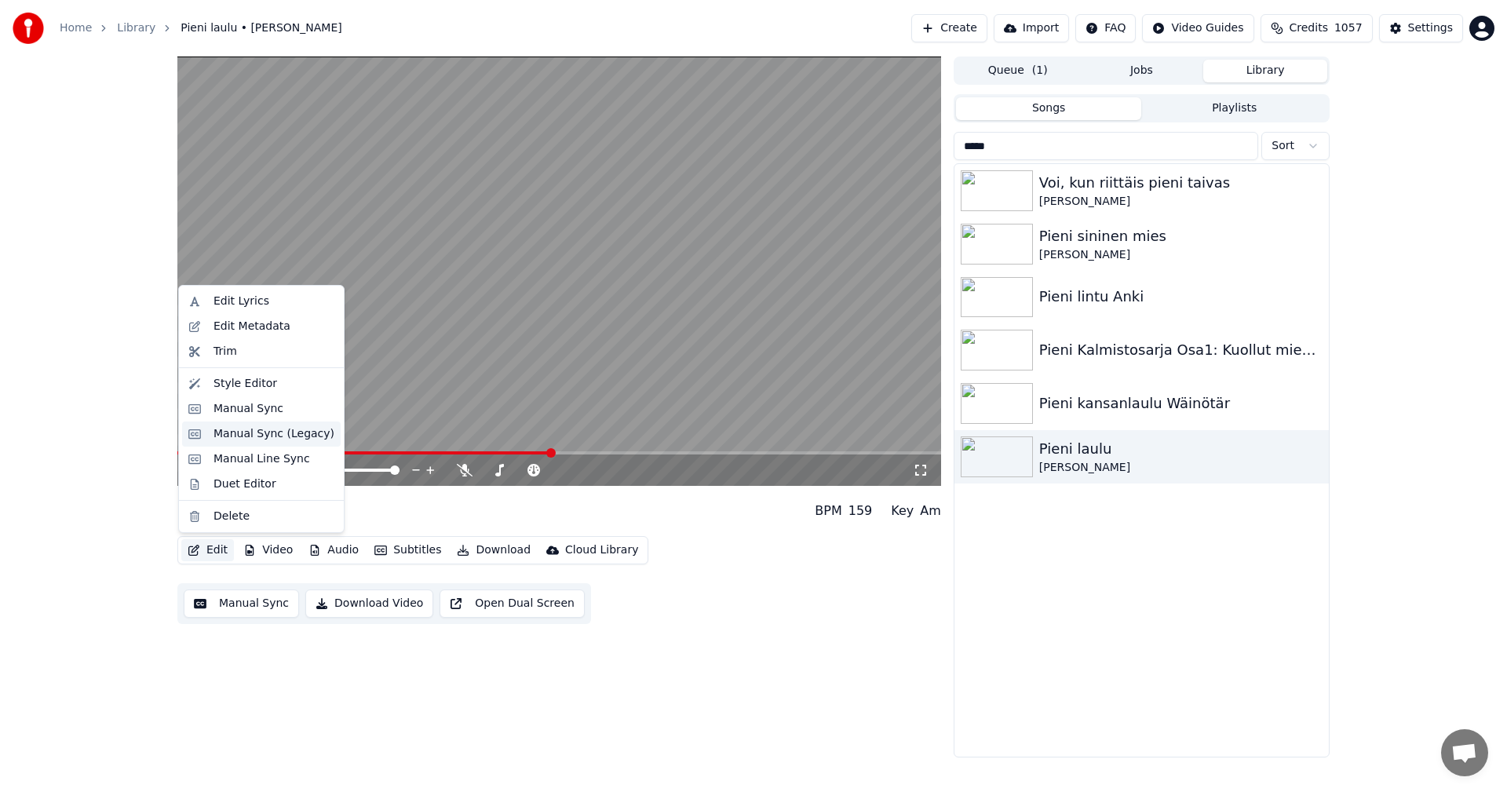
click at [265, 435] on div "Manual Sync (Legacy)" at bounding box center [273, 434] width 121 height 16
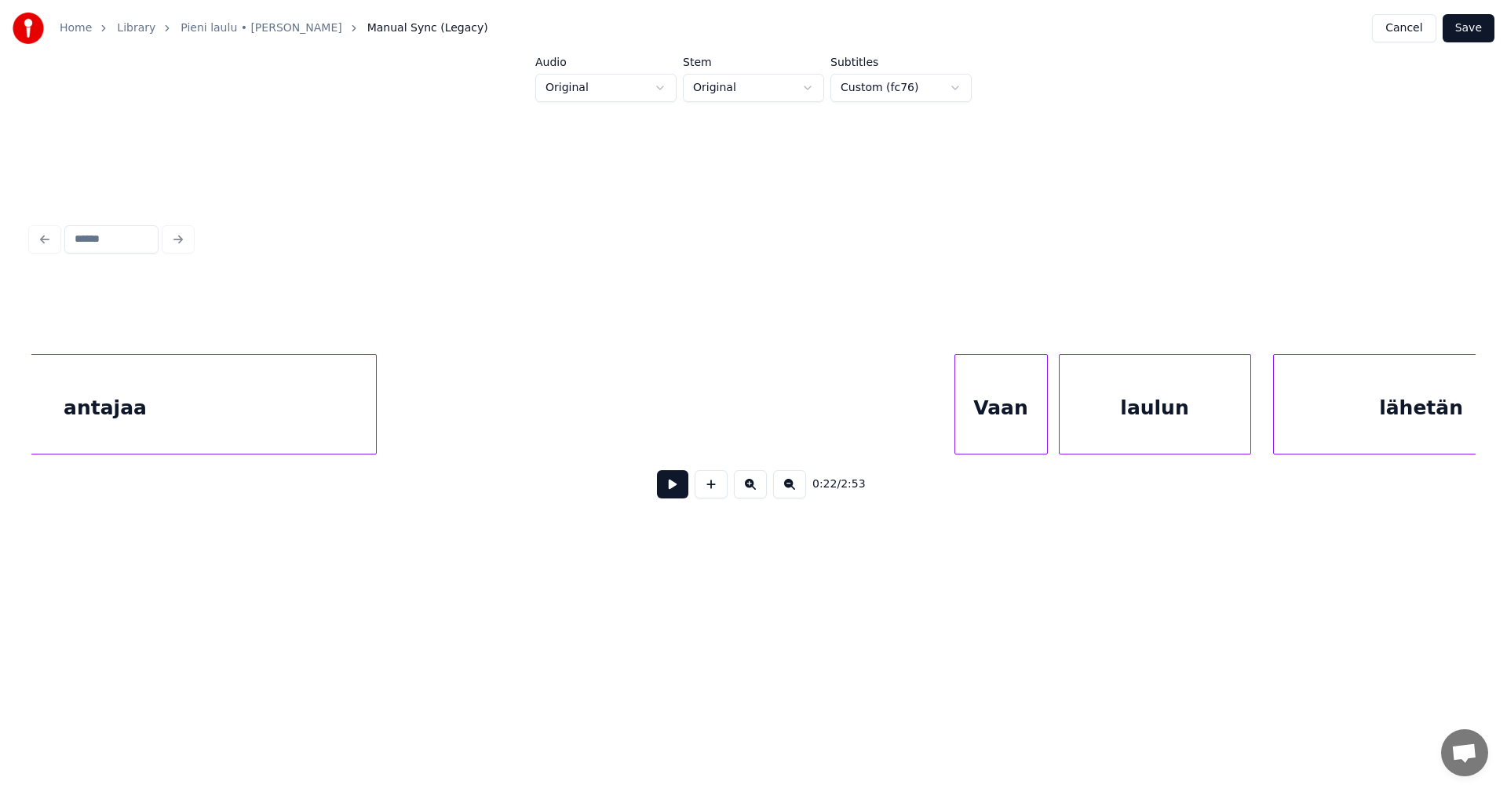
scroll to position [0, 19457]
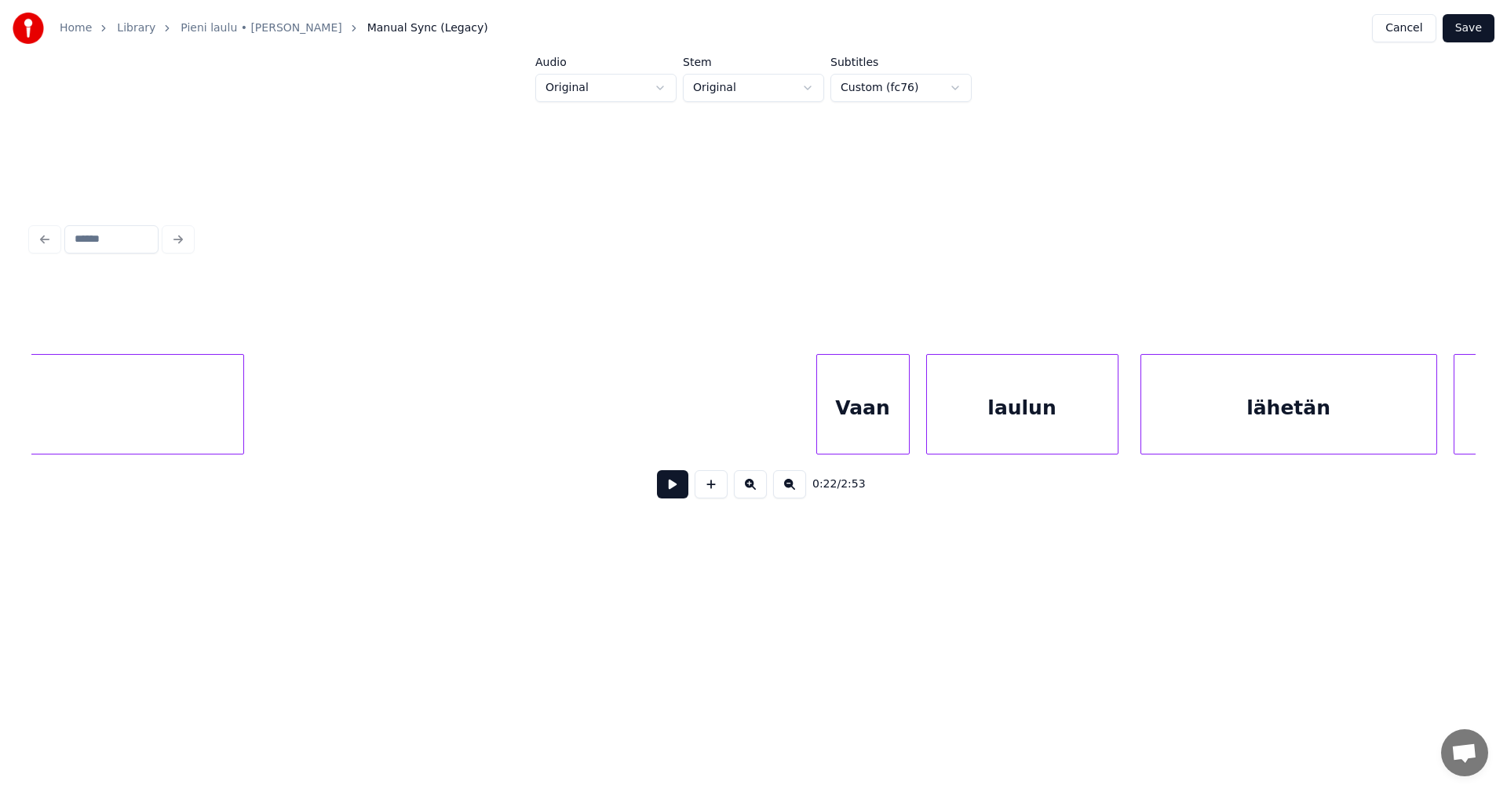
click at [866, 411] on div "Vaan" at bounding box center [863, 408] width 92 height 107
click at [678, 492] on button at bounding box center [672, 484] width 31 height 28
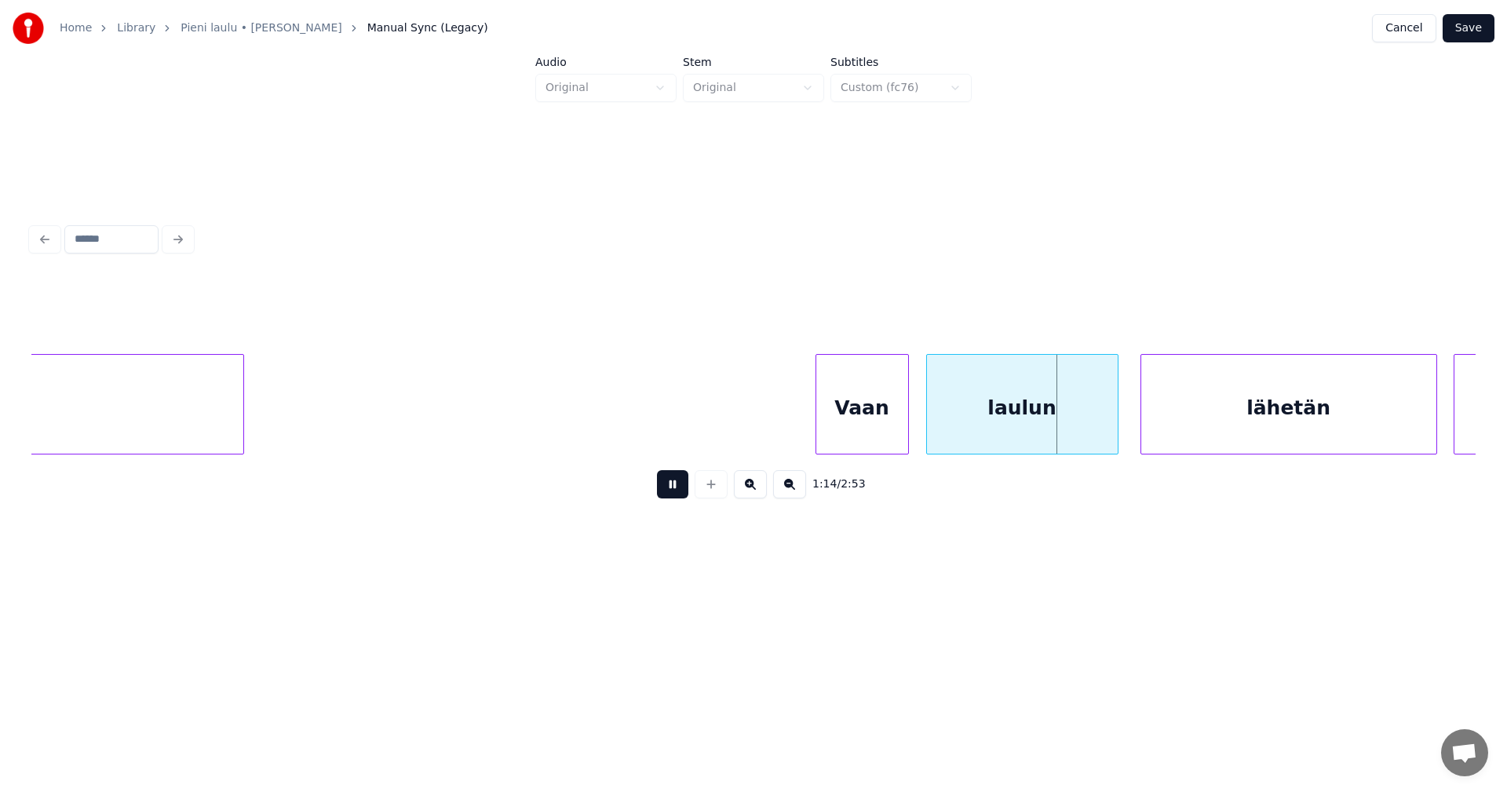
click at [678, 487] on button at bounding box center [672, 484] width 31 height 28
click at [1110, 424] on div at bounding box center [1108, 404] width 5 height 99
click at [1161, 413] on div "lähetän" at bounding box center [1283, 408] width 295 height 107
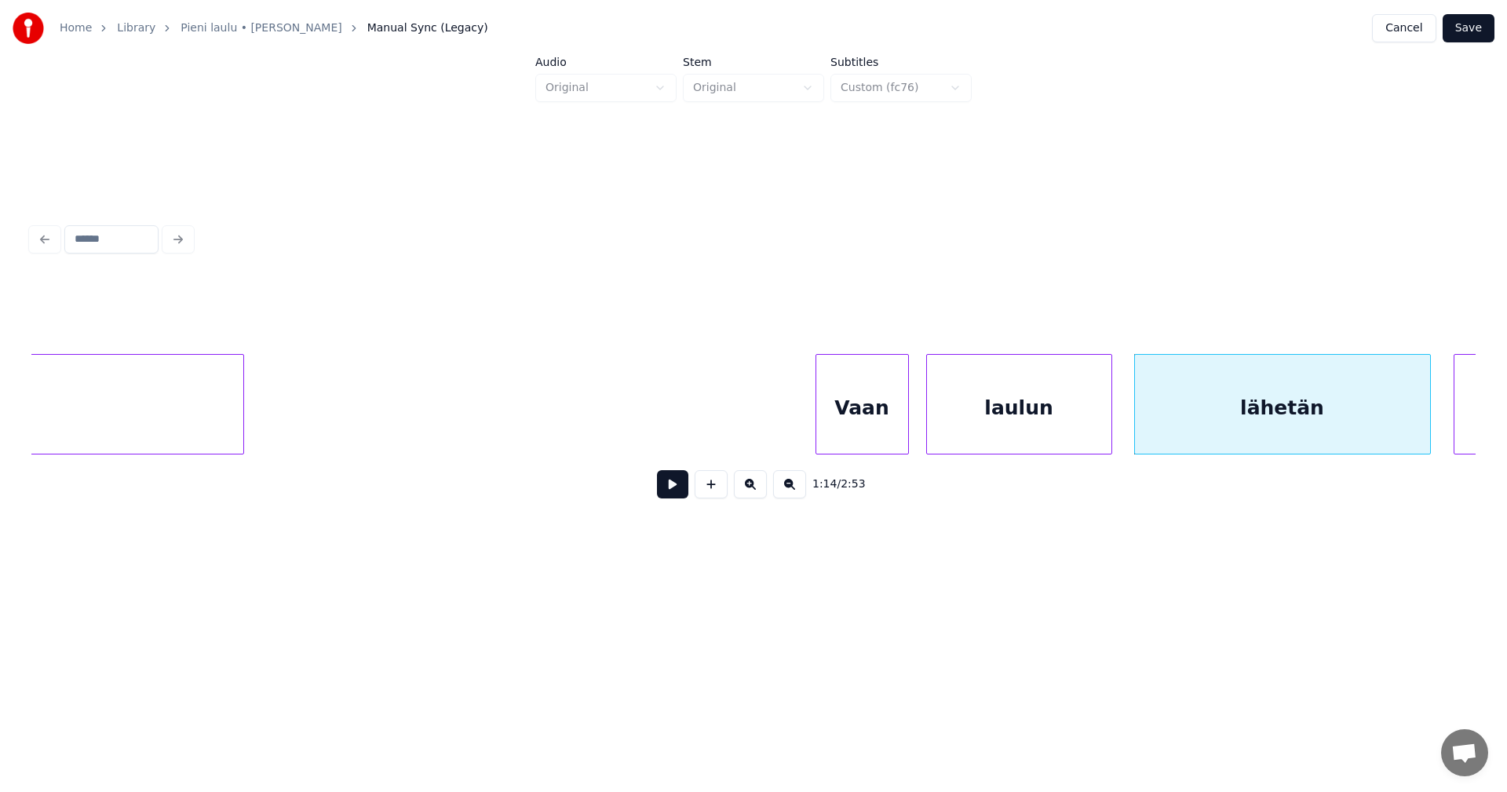
click at [671, 490] on button at bounding box center [672, 484] width 31 height 28
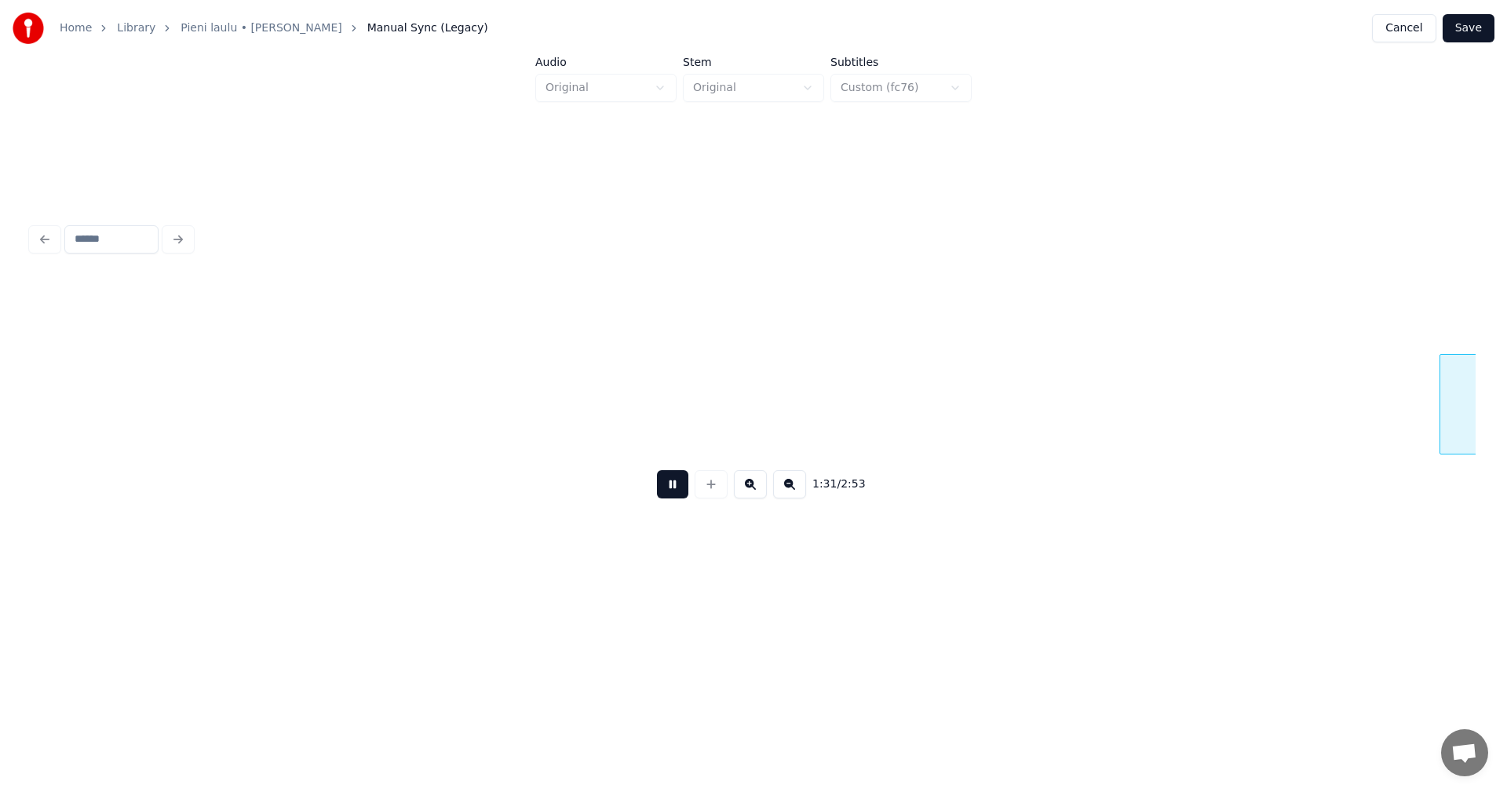
scroll to position [0, 25241]
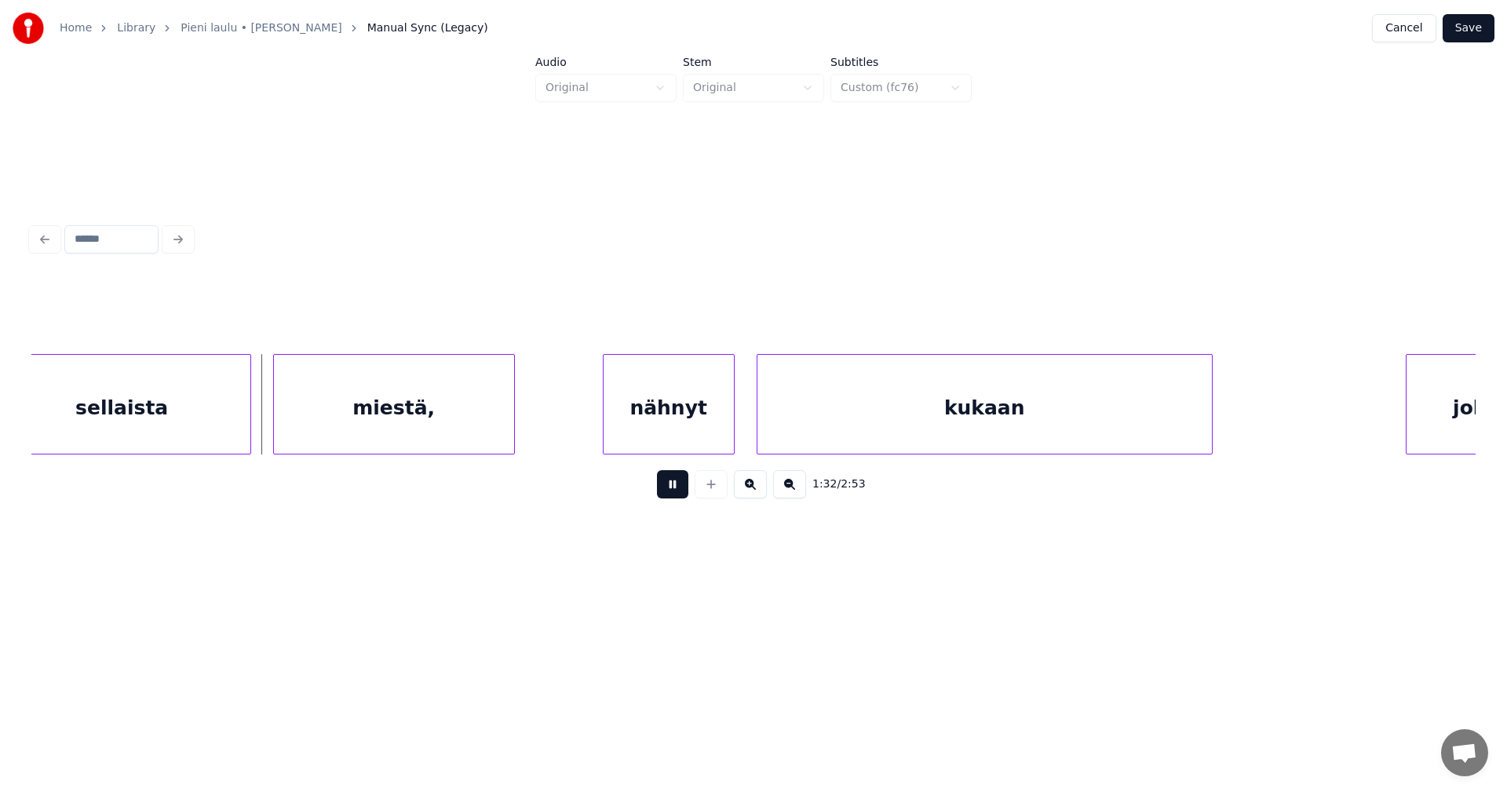
click at [677, 493] on button at bounding box center [672, 484] width 31 height 28
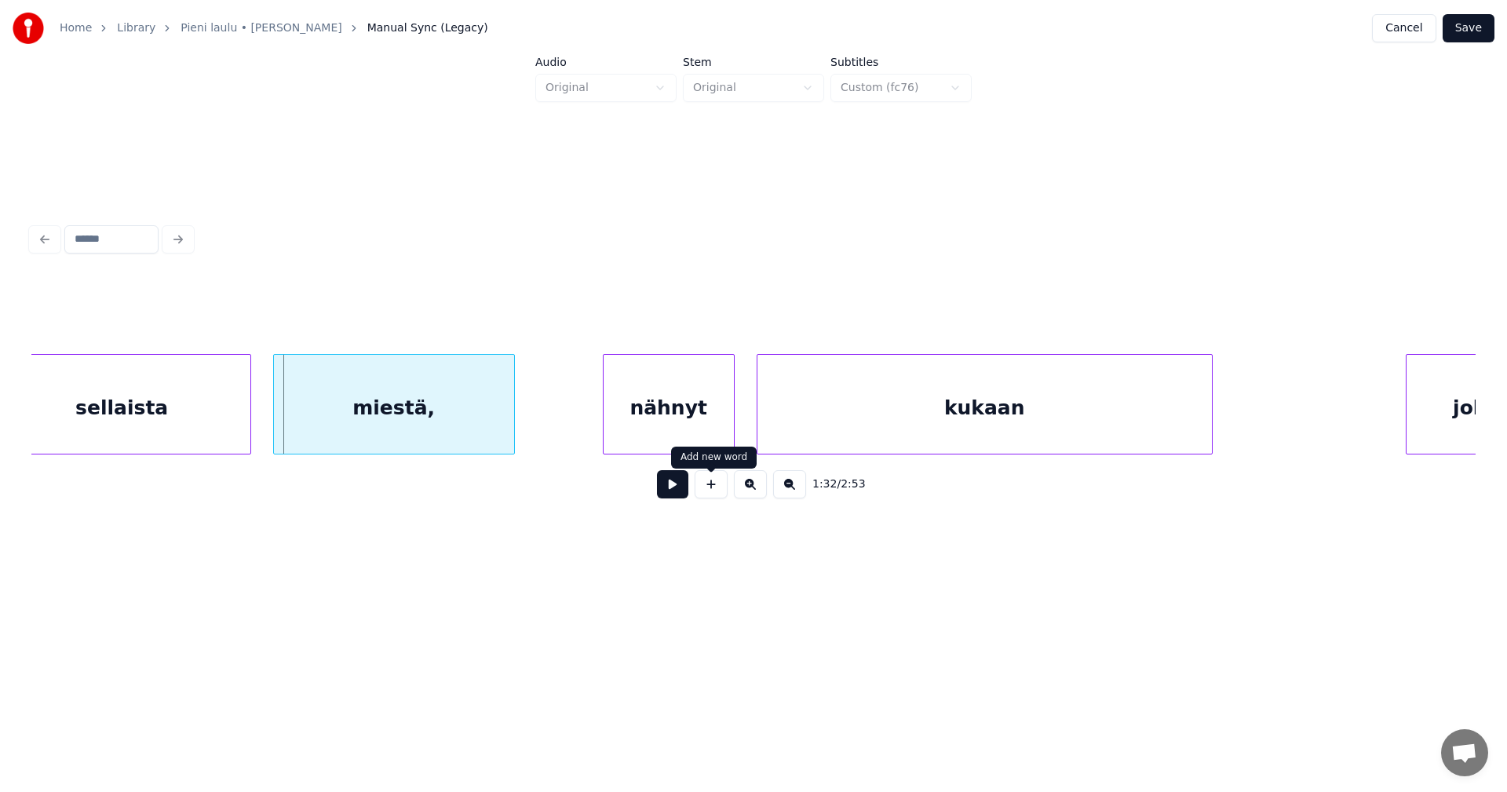
click at [673, 492] on button at bounding box center [672, 484] width 31 height 28
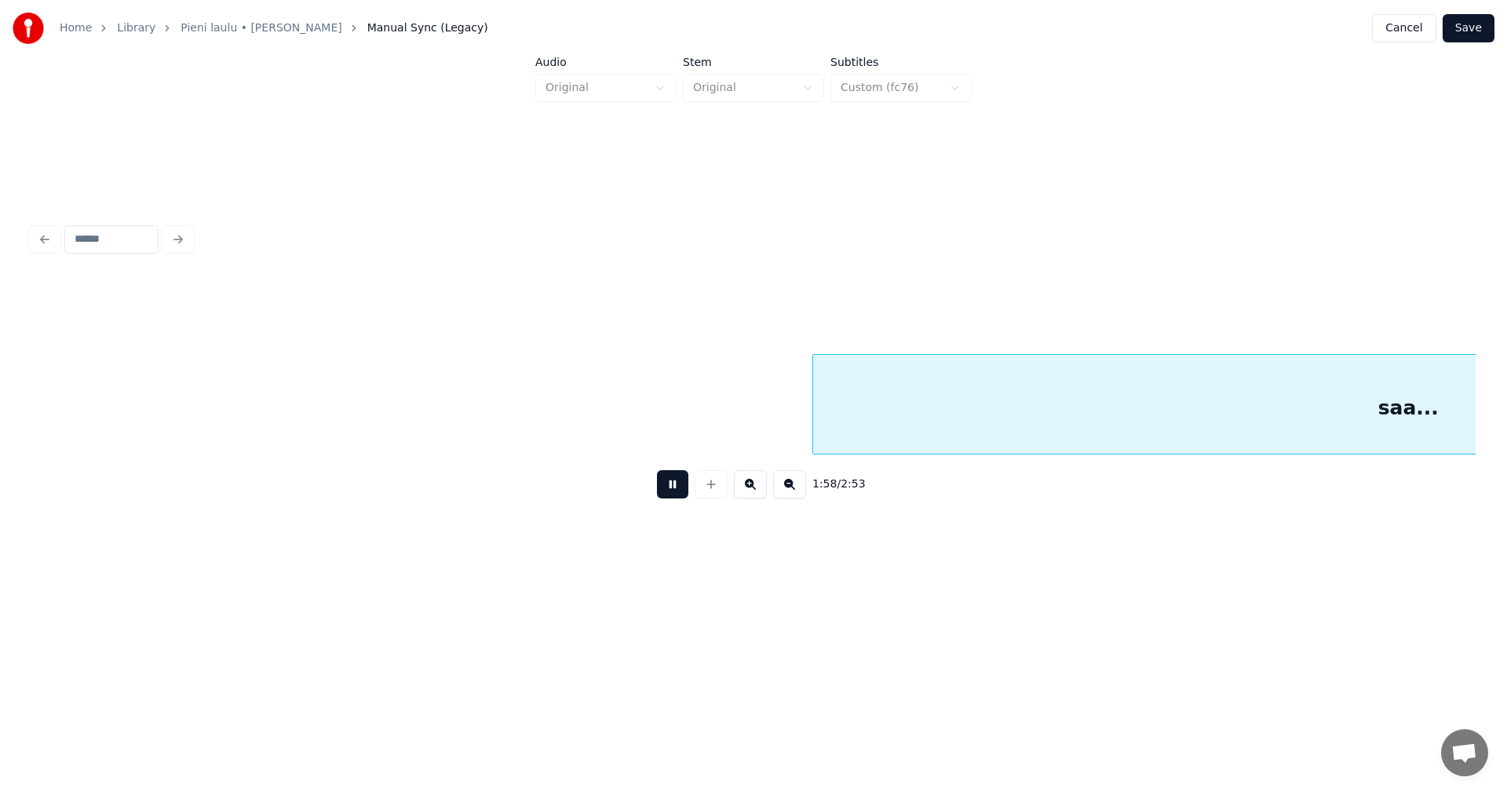
scroll to position [0, 32472]
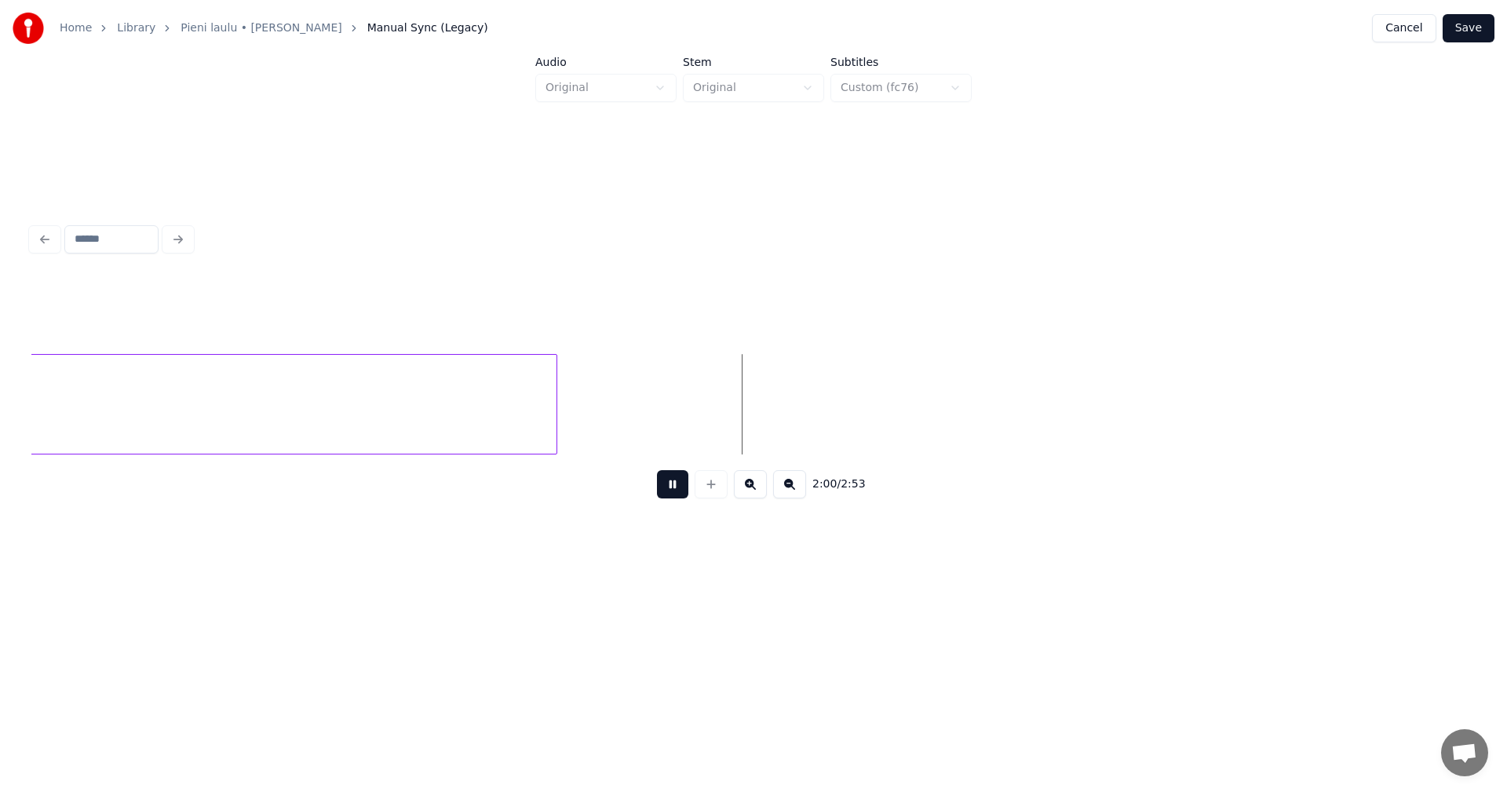
click at [669, 490] on button at bounding box center [672, 484] width 31 height 28
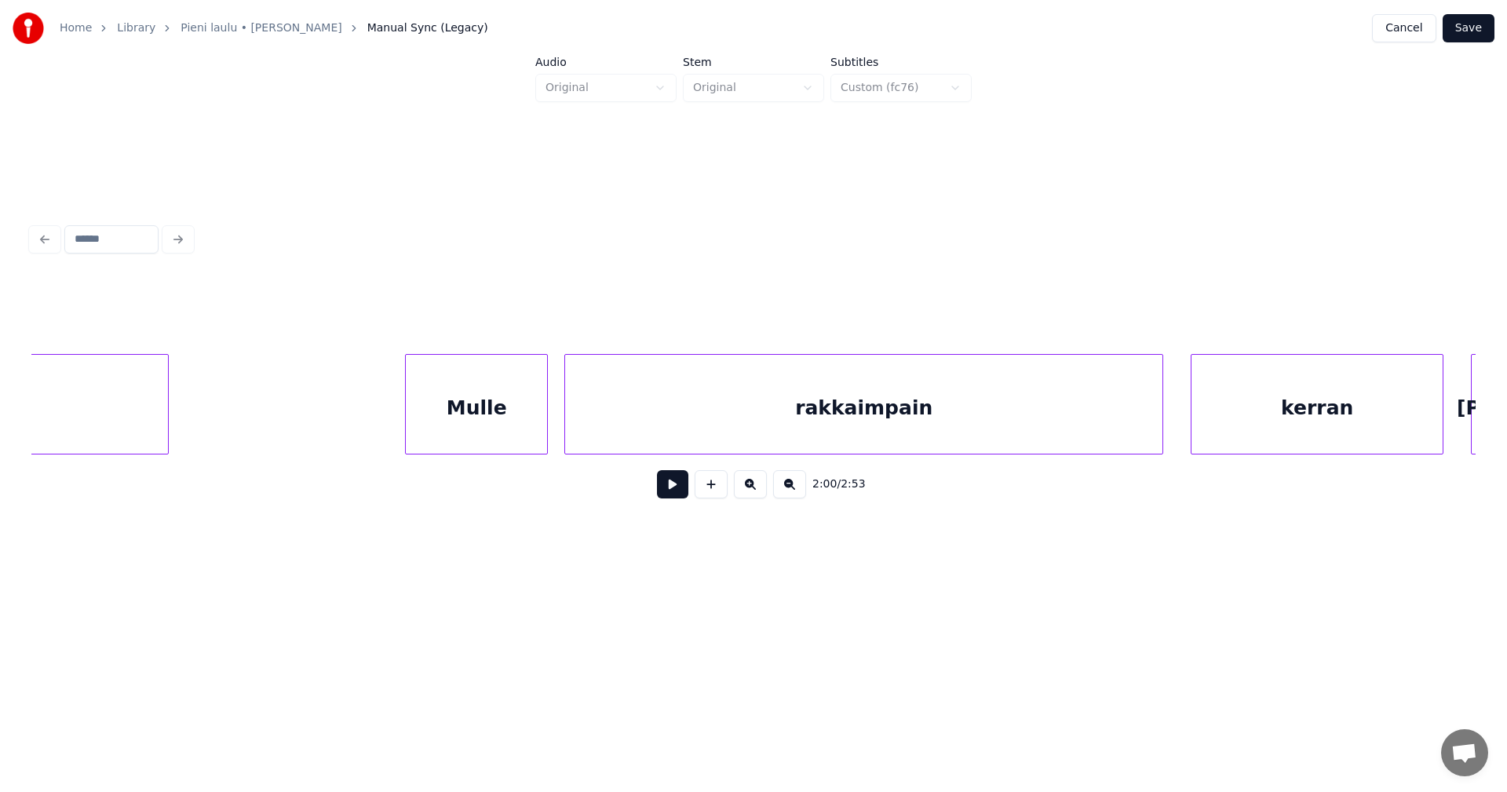
scroll to position [0, 7667]
click at [394, 417] on div "Mulle" at bounding box center [450, 408] width 141 height 107
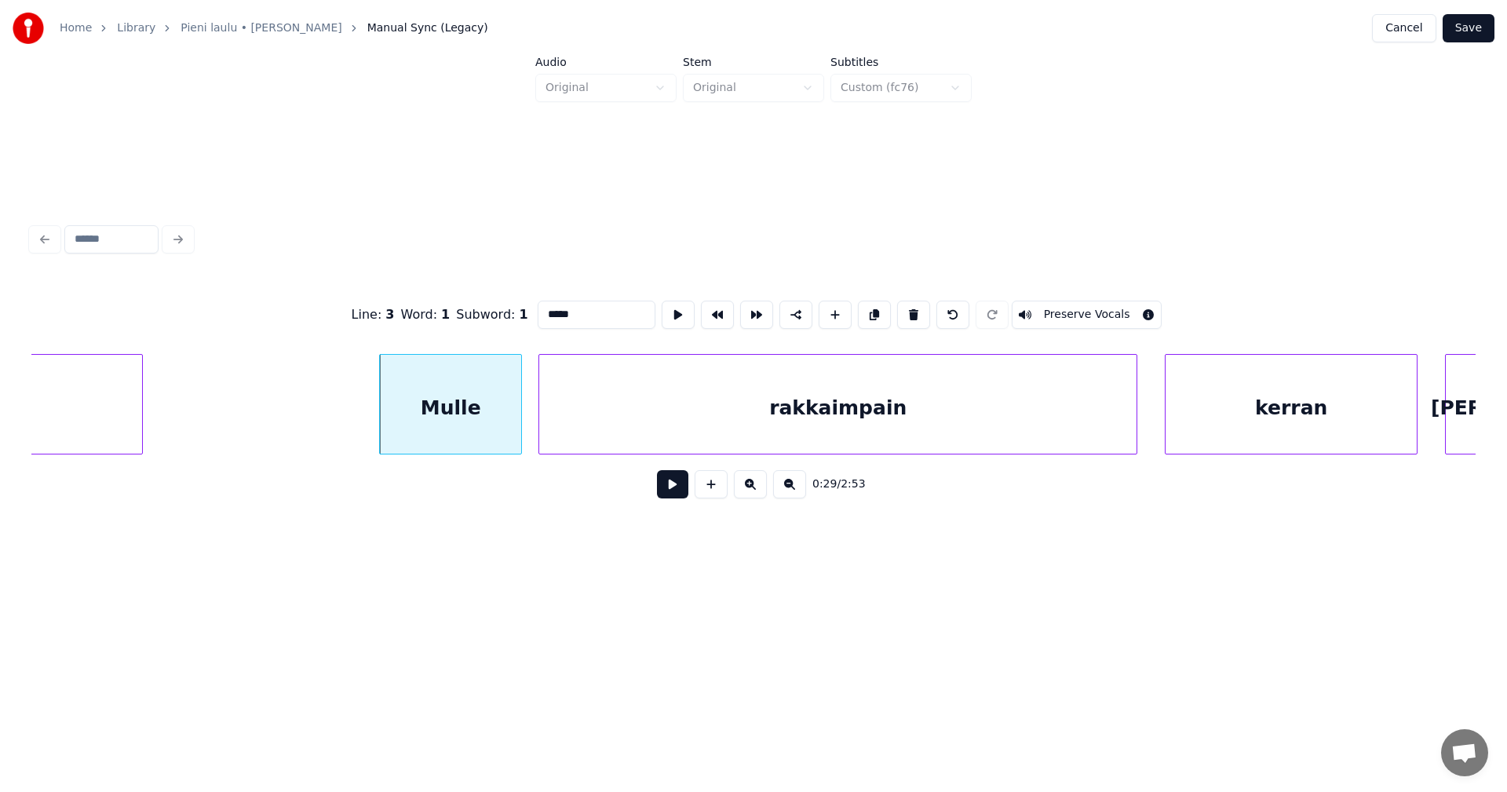
click at [1415, 34] on button "Cancel" at bounding box center [1404, 28] width 64 height 28
